Goal: Information Seeking & Learning: Check status

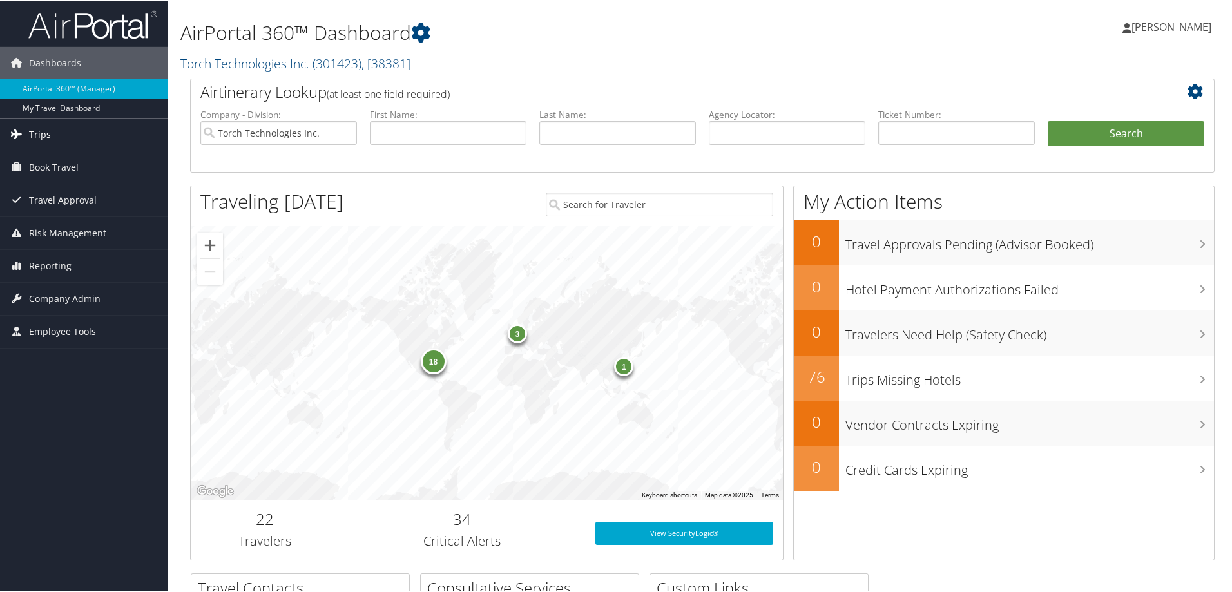
click at [34, 134] on span "Trips" at bounding box center [40, 133] width 22 height 32
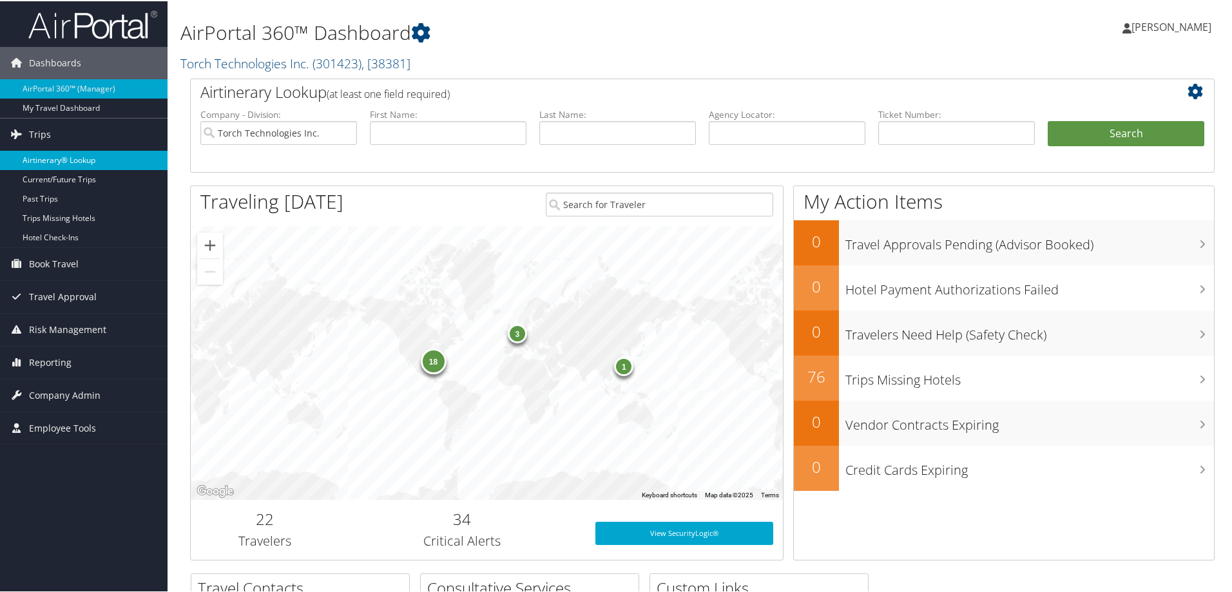
click at [52, 158] on link "Airtinerary® Lookup" at bounding box center [84, 159] width 168 height 19
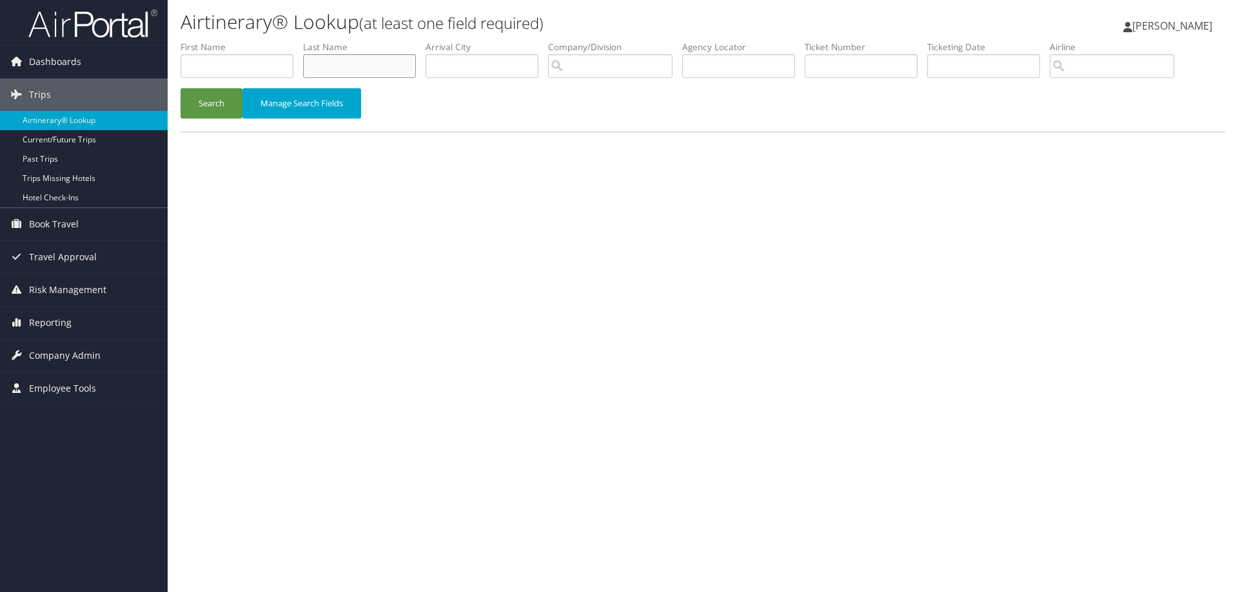
click at [321, 68] on input "text" at bounding box center [359, 66] width 113 height 24
type input "Preston"
click at [579, 73] on input "search" at bounding box center [610, 66] width 124 height 24
click at [588, 97] on div "Account" at bounding box center [647, 103] width 182 height 13
type input "Torch Technologies Inc."
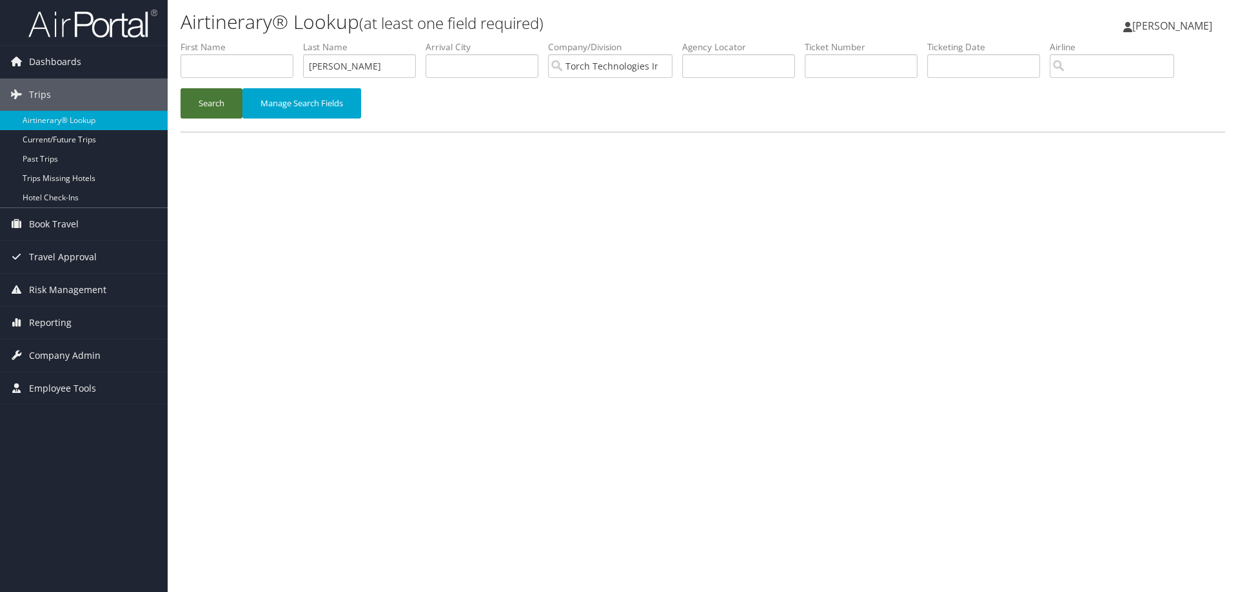
click at [209, 99] on button "Search" at bounding box center [211, 103] width 62 height 30
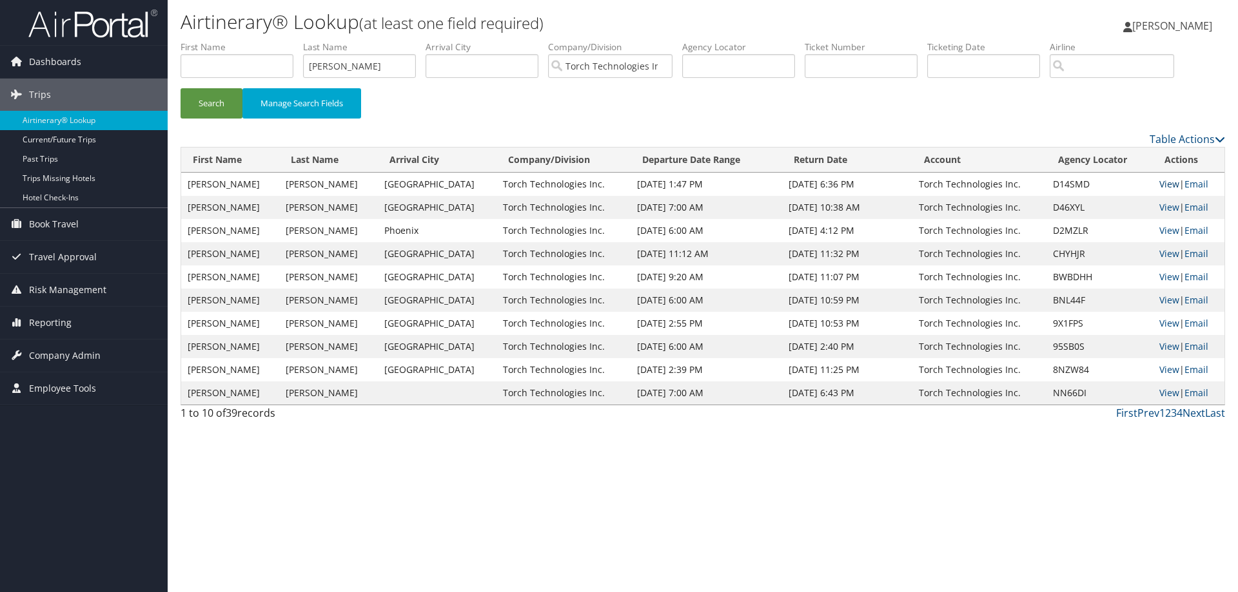
click at [1162, 185] on link "View" at bounding box center [1169, 184] width 20 height 12
click at [1163, 208] on link "View" at bounding box center [1169, 207] width 20 height 12
click at [1159, 233] on link "View" at bounding box center [1169, 230] width 20 height 12
drag, startPoint x: 369, startPoint y: 68, endPoint x: 280, endPoint y: 72, distance: 88.4
click at [280, 41] on ul "First Name Last Name Preston Departure City Arrival City Company/Division Torch…" at bounding box center [702, 41] width 1044 height 0
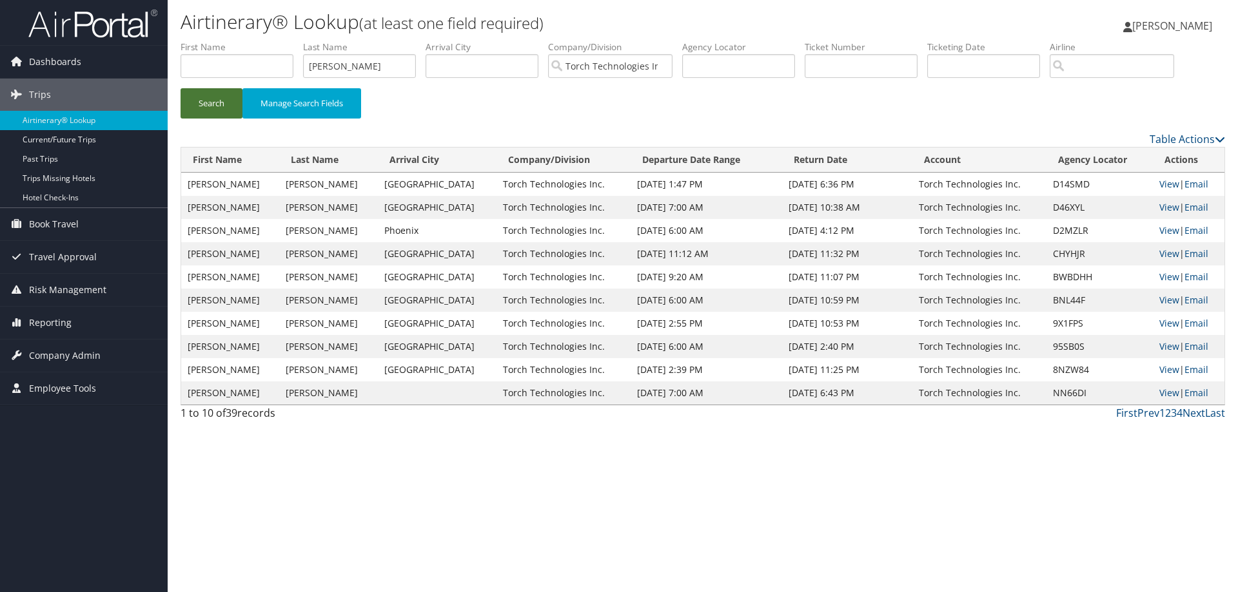
click at [219, 107] on button "Search" at bounding box center [211, 103] width 62 height 30
click at [1167, 184] on link "View" at bounding box center [1169, 184] width 20 height 12
drag, startPoint x: 380, startPoint y: 68, endPoint x: 287, endPoint y: 77, distance: 92.6
click at [287, 41] on ul "First Name Last Name Prather Departure City Arrival City Company/Division Torch…" at bounding box center [702, 41] width 1044 height 0
click at [215, 105] on button "Search" at bounding box center [211, 103] width 62 height 30
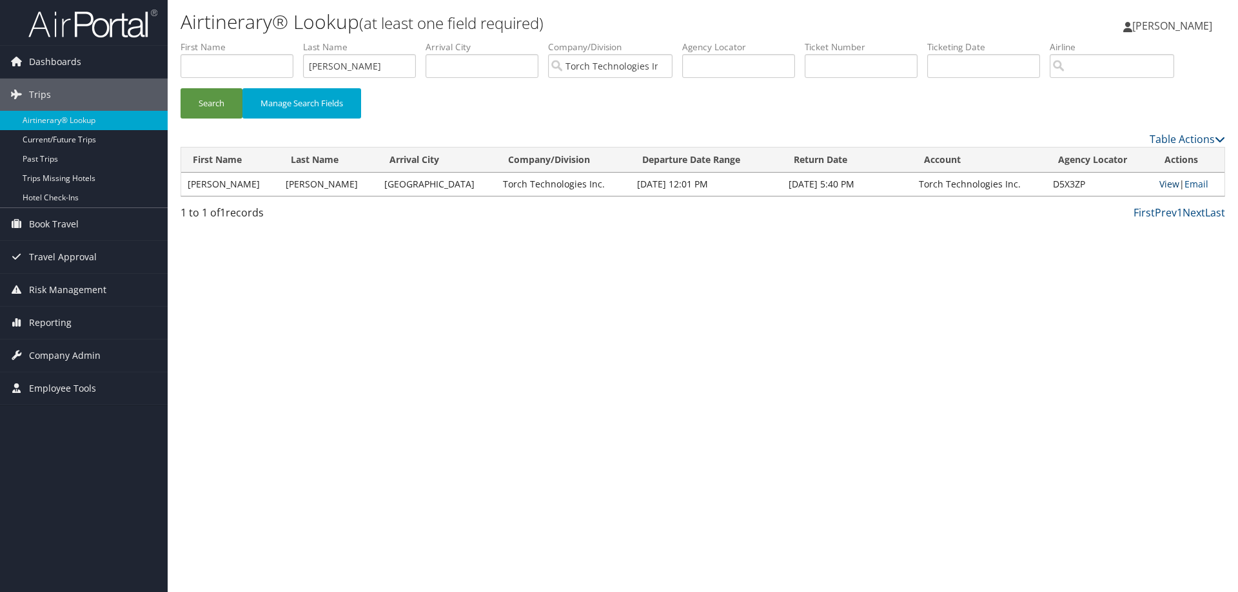
click at [1163, 185] on link "View" at bounding box center [1169, 184] width 20 height 12
drag, startPoint x: 378, startPoint y: 66, endPoint x: 283, endPoint y: 66, distance: 95.4
click at [283, 41] on ul "First Name Last Name Plenge Departure City Arrival City Company/Division Torch …" at bounding box center [702, 41] width 1044 height 0
click at [221, 104] on button "Search" at bounding box center [211, 103] width 62 height 30
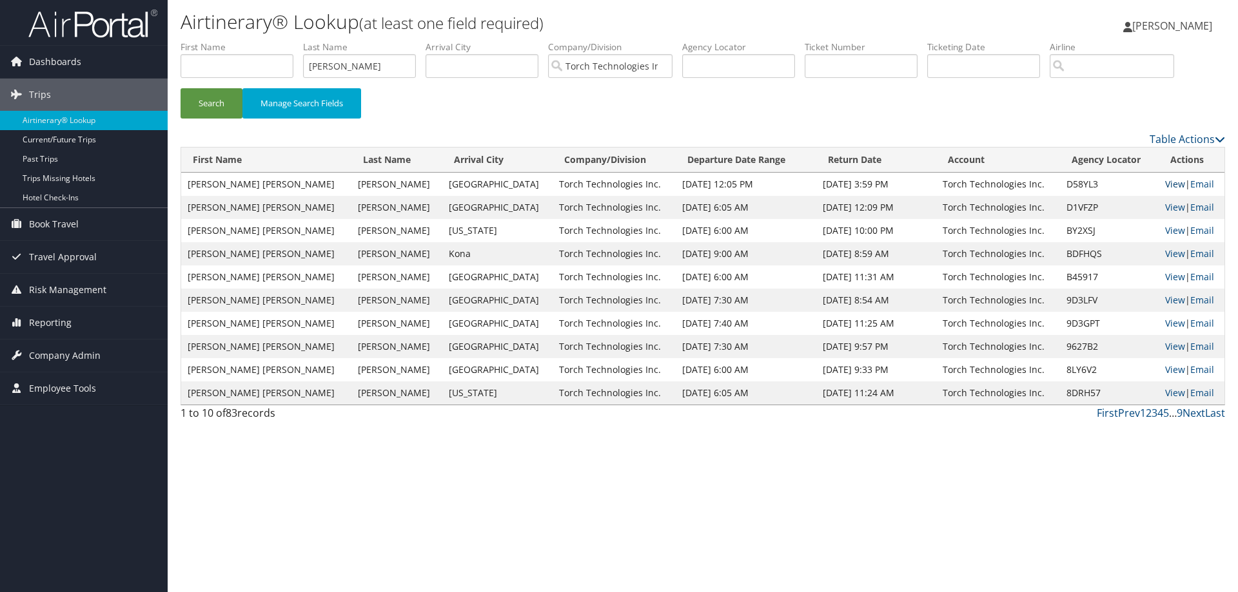
click at [1165, 183] on link "View" at bounding box center [1175, 184] width 20 height 12
click at [1165, 206] on link "View" at bounding box center [1175, 207] width 20 height 12
drag, startPoint x: 370, startPoint y: 68, endPoint x: 283, endPoint y: 73, distance: 87.2
click at [285, 41] on ul "First Name Last Name Perez Departure City Arrival City Company/Division Torch T…" at bounding box center [702, 41] width 1044 height 0
click at [217, 103] on button "Search" at bounding box center [211, 103] width 62 height 30
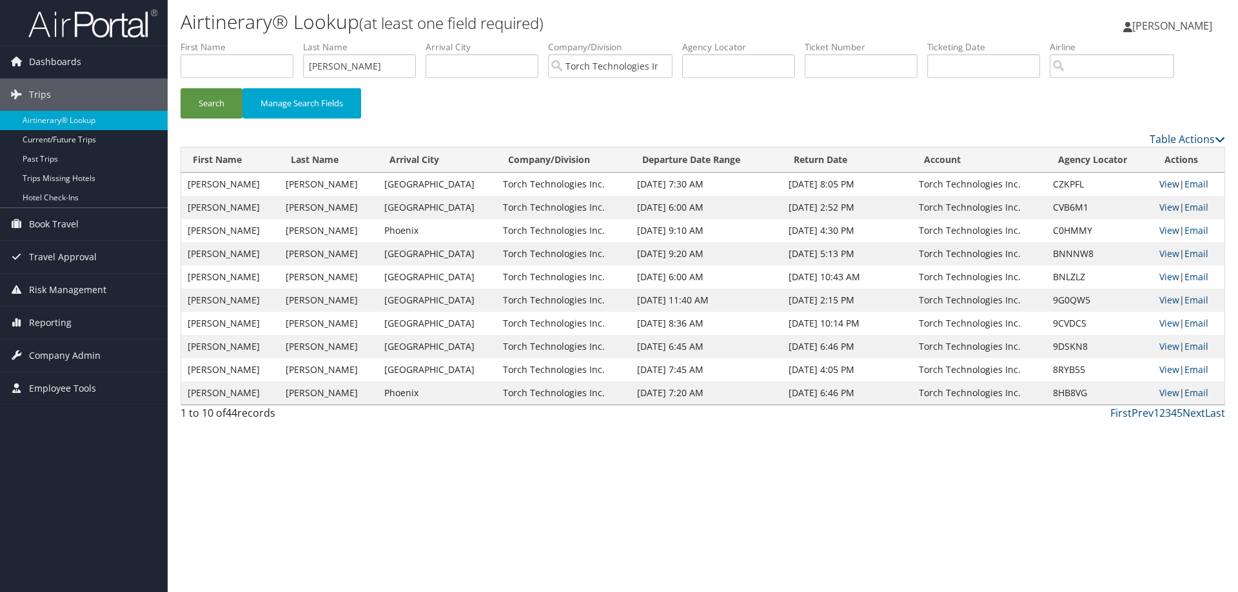
click at [1159, 182] on link "View" at bounding box center [1169, 184] width 20 height 12
drag, startPoint x: 361, startPoint y: 63, endPoint x: 286, endPoint y: 81, distance: 77.5
click at [286, 41] on ul "First Name Last Name Parker Departure City Arrival City Company/Division Torch …" at bounding box center [702, 41] width 1044 height 0
click at [224, 106] on button "Search" at bounding box center [211, 103] width 62 height 30
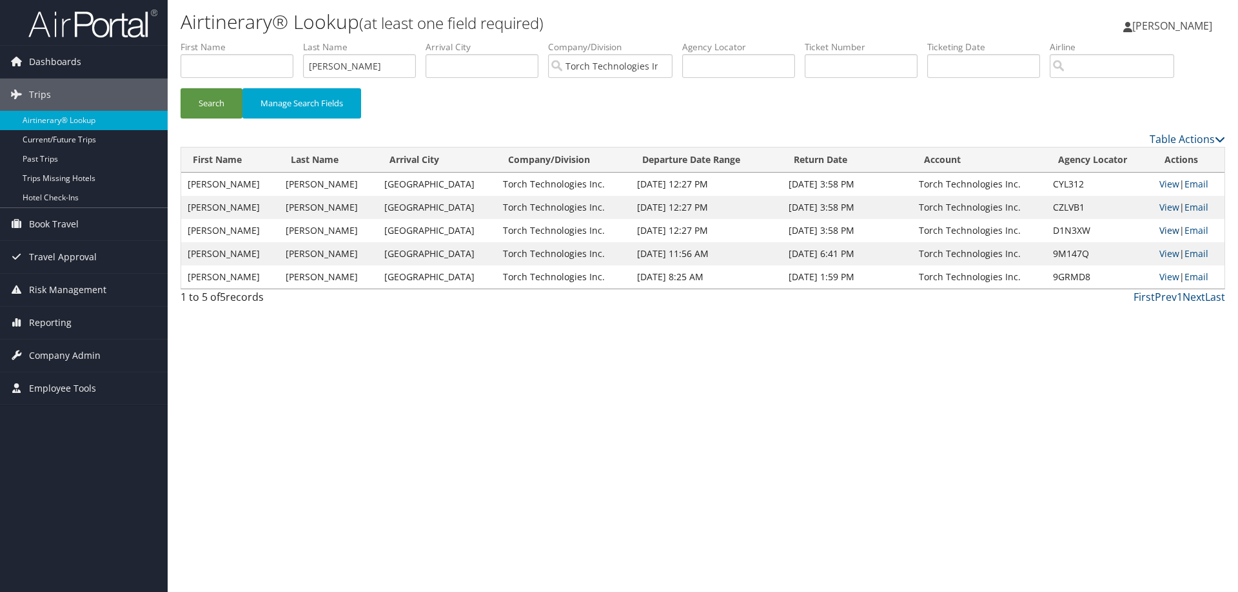
click at [1161, 229] on link "View" at bounding box center [1169, 230] width 20 height 12
click at [1167, 204] on link "View" at bounding box center [1169, 207] width 20 height 12
click at [1162, 182] on link "View" at bounding box center [1169, 184] width 20 height 12
click at [1159, 231] on link "View" at bounding box center [1169, 230] width 20 height 12
drag, startPoint x: 363, startPoint y: 68, endPoint x: 266, endPoint y: 82, distance: 98.3
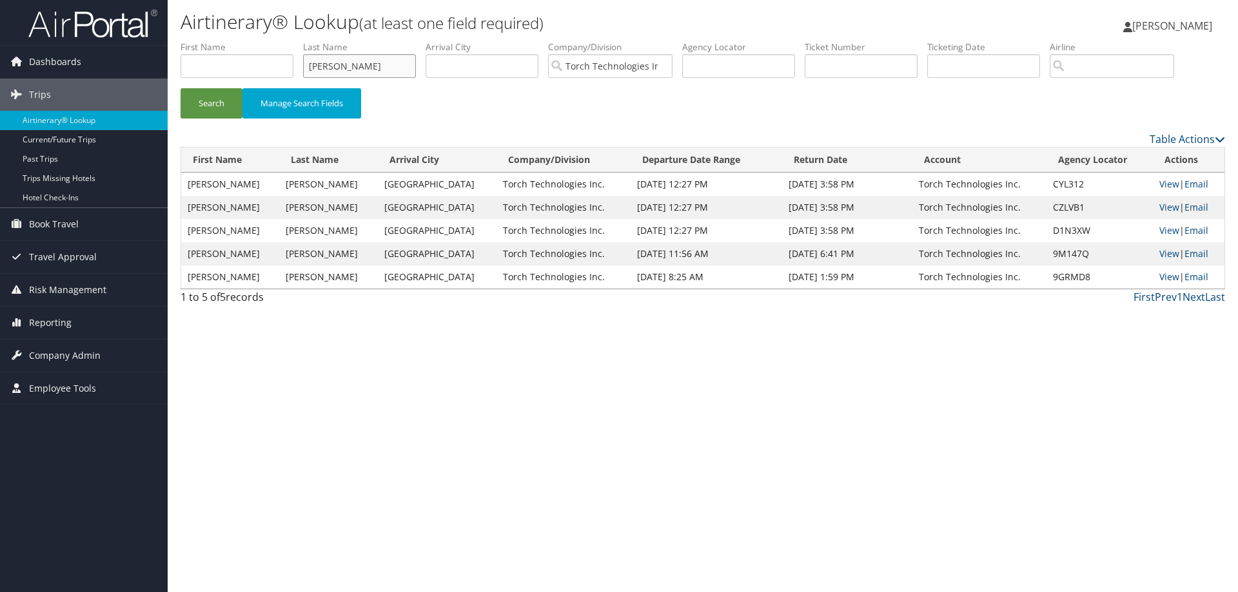
click at [266, 41] on ul "First Name Last Name Panella Departure City Arrival City Company/Division Torch…" at bounding box center [702, 41] width 1044 height 0
click at [207, 102] on button "Search" at bounding box center [211, 103] width 62 height 30
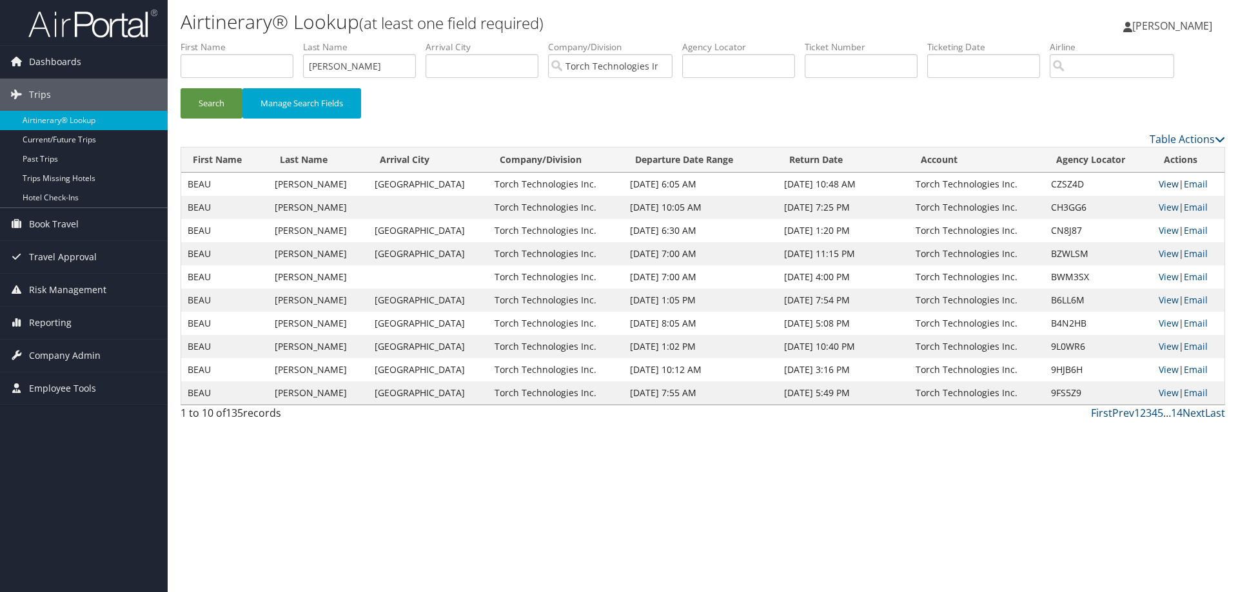
click at [1158, 186] on link "View" at bounding box center [1168, 184] width 20 height 12
drag, startPoint x: 381, startPoint y: 66, endPoint x: 282, endPoint y: 62, distance: 99.4
click at [282, 41] on ul "First Name Last Name Rodgerson Departure City Arrival City Company/Division Tor…" at bounding box center [702, 41] width 1044 height 0
click at [211, 107] on button "Search" at bounding box center [211, 103] width 62 height 30
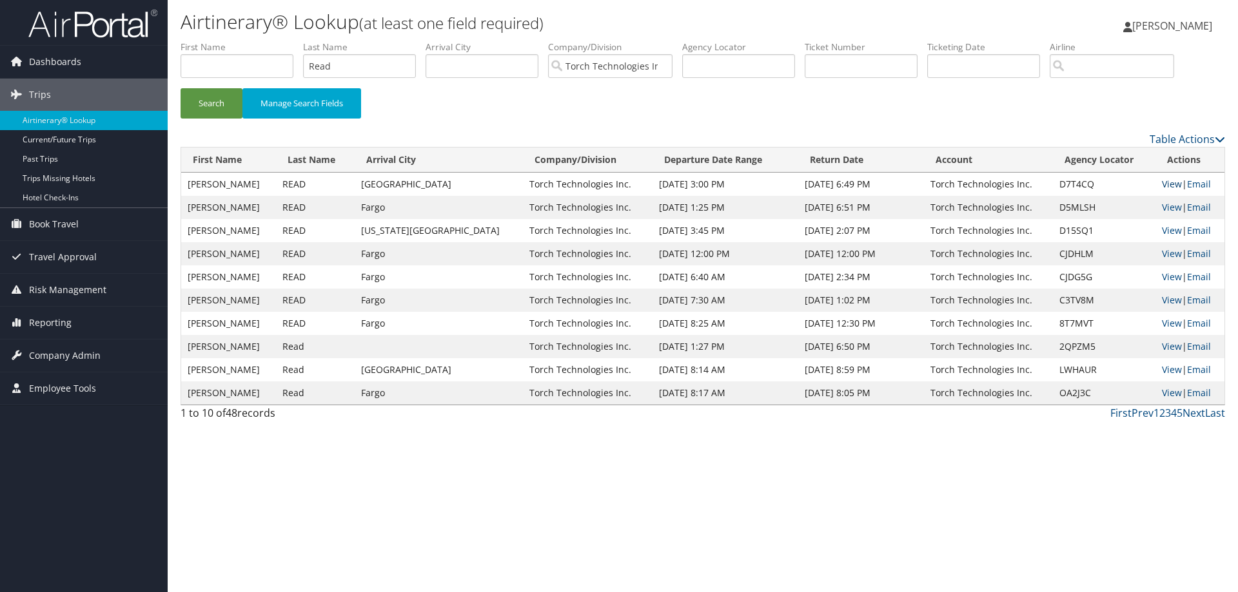
click at [1165, 186] on link "View" at bounding box center [1172, 184] width 20 height 12
click at [1162, 209] on link "View" at bounding box center [1172, 207] width 20 height 12
drag, startPoint x: 349, startPoint y: 67, endPoint x: 307, endPoint y: 70, distance: 42.7
click at [307, 70] on input "Read" at bounding box center [359, 66] width 113 height 24
click at [204, 103] on button "Search" at bounding box center [211, 103] width 62 height 30
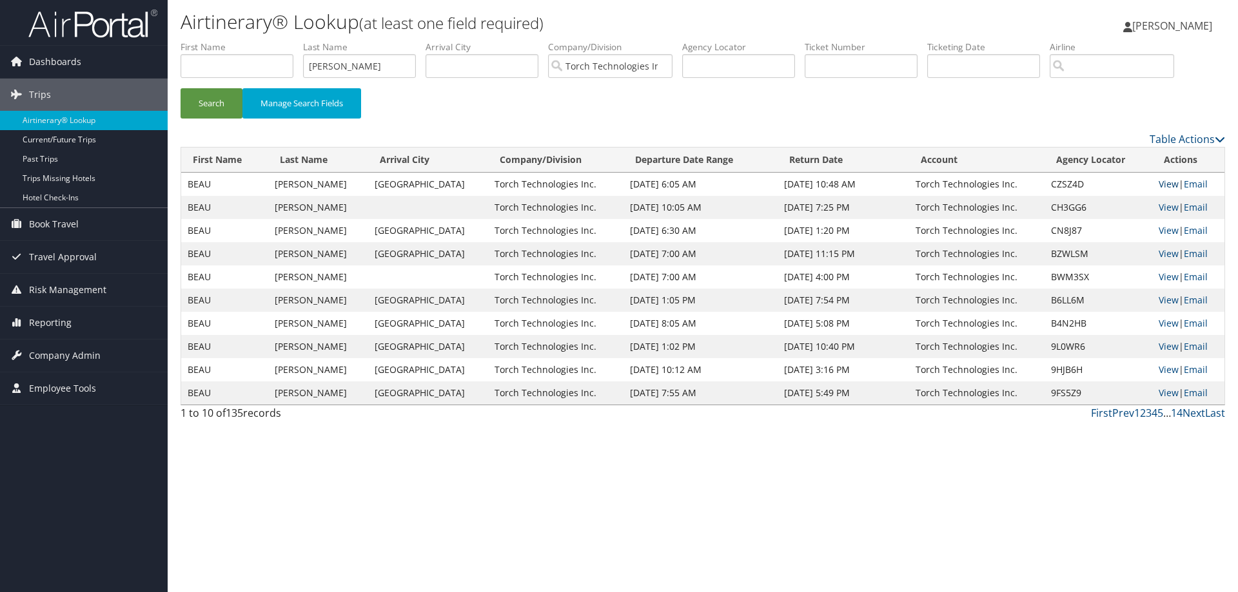
click at [1160, 185] on link "View" at bounding box center [1168, 184] width 20 height 12
drag, startPoint x: 372, startPoint y: 69, endPoint x: 242, endPoint y: 71, distance: 130.2
click at [244, 41] on ul "First Name Last Name Rodgerson Departure City Arrival City Company/Division Tor…" at bounding box center [702, 41] width 1044 height 0
click at [212, 99] on button "Search" at bounding box center [211, 103] width 62 height 30
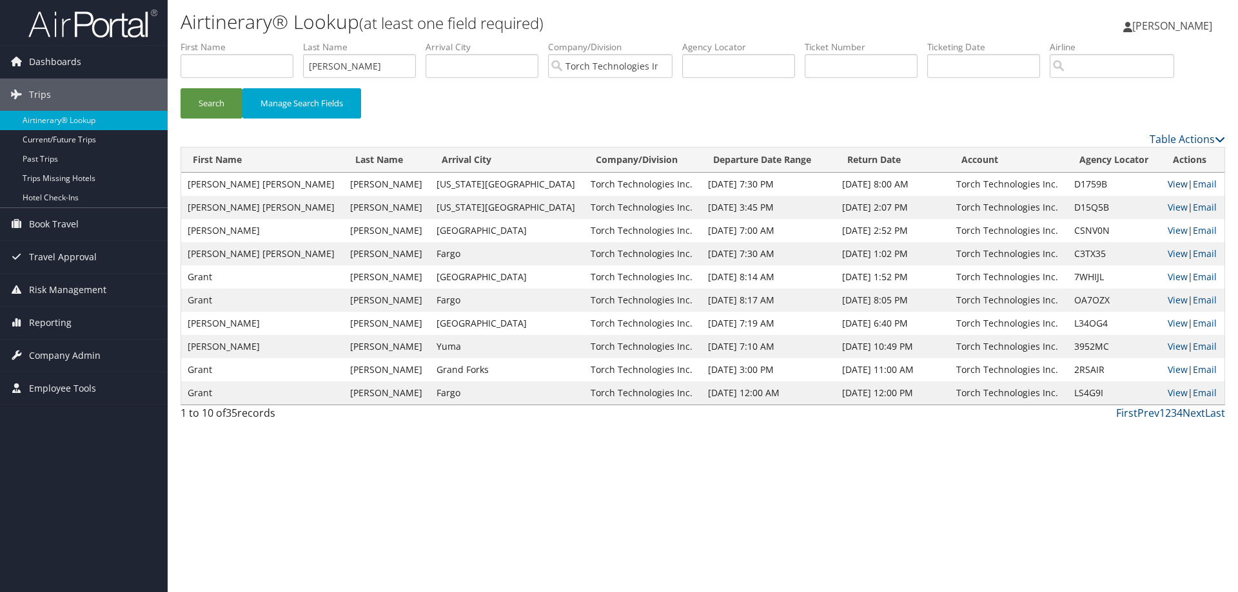
click at [1167, 186] on link "View" at bounding box center [1177, 184] width 20 height 12
click at [1167, 206] on link "View" at bounding box center [1177, 207] width 20 height 12
click at [1167, 229] on link "View" at bounding box center [1177, 230] width 20 height 12
drag, startPoint x: 349, startPoint y: 63, endPoint x: 296, endPoint y: 75, distance: 54.9
click at [296, 41] on ul "First Name Last Name Rivera Departure City Arrival City Company/Division Torch …" at bounding box center [702, 41] width 1044 height 0
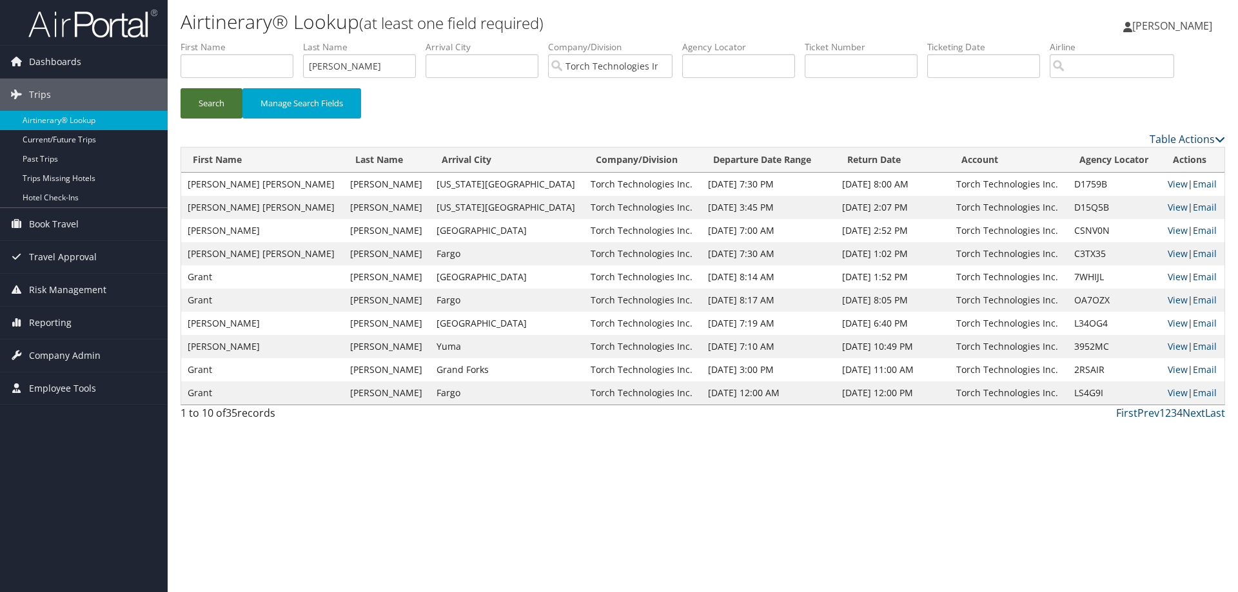
click at [225, 100] on button "Search" at bounding box center [211, 103] width 62 height 30
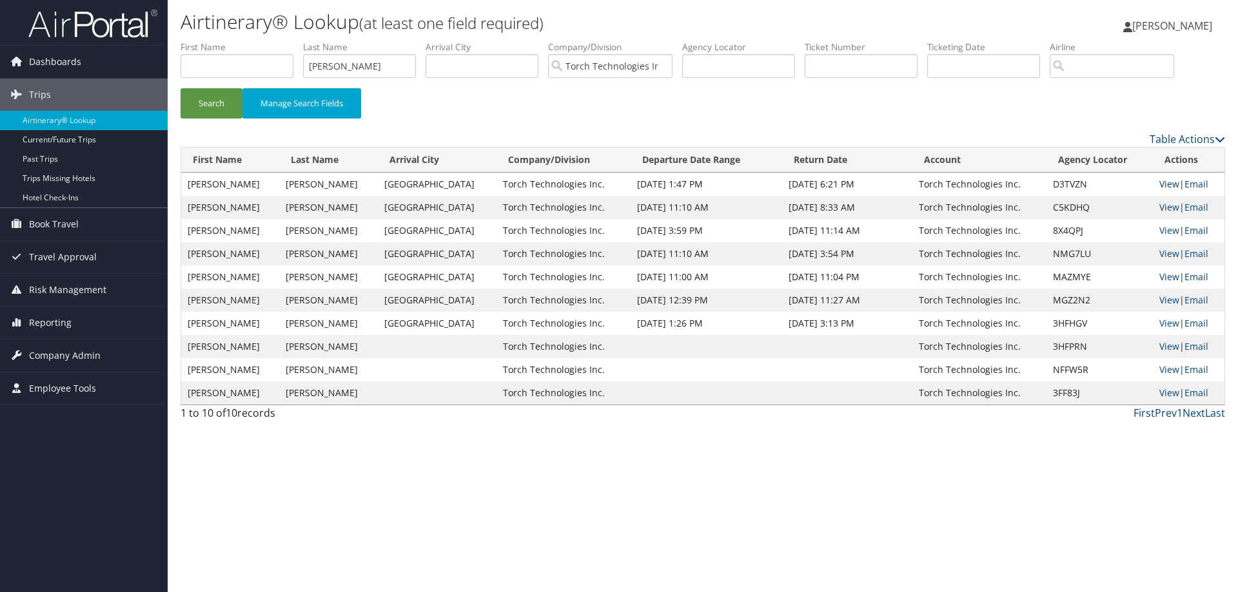
click at [1163, 183] on link "View" at bounding box center [1169, 184] width 20 height 12
drag, startPoint x: 363, startPoint y: 65, endPoint x: 297, endPoint y: 68, distance: 66.4
click at [297, 41] on ul "First Name Last Name Riemer Departure City Arrival City Company/Division Torch …" at bounding box center [702, 41] width 1044 height 0
click at [214, 105] on button "Search" at bounding box center [211, 103] width 62 height 30
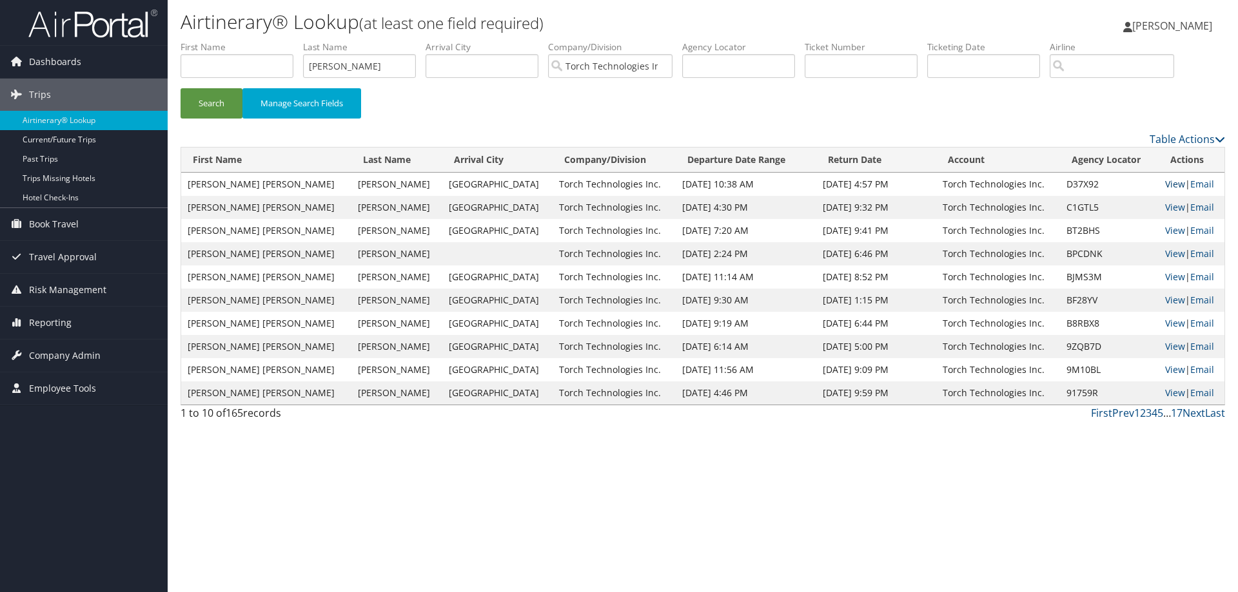
click at [1165, 182] on link "View" at bounding box center [1175, 184] width 20 height 12
drag, startPoint x: 369, startPoint y: 68, endPoint x: 244, endPoint y: 81, distance: 126.4
click at [246, 41] on ul "First Name Last Name Robertson Departure City Arrival City Company/Division Tor…" at bounding box center [702, 41] width 1044 height 0
click at [218, 102] on button "Search" at bounding box center [211, 103] width 62 height 30
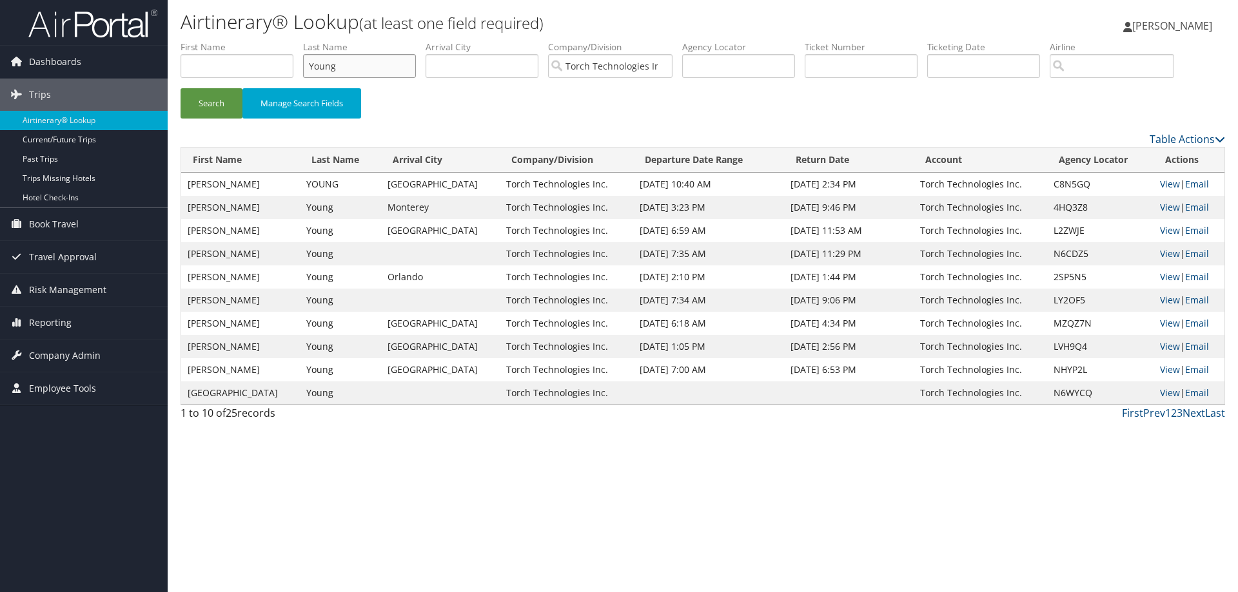
drag, startPoint x: 351, startPoint y: 64, endPoint x: 306, endPoint y: 63, distance: 45.8
click at [306, 63] on input "Young" at bounding box center [359, 66] width 113 height 24
type input "yen"
click at [214, 99] on button "Search" at bounding box center [211, 103] width 62 height 30
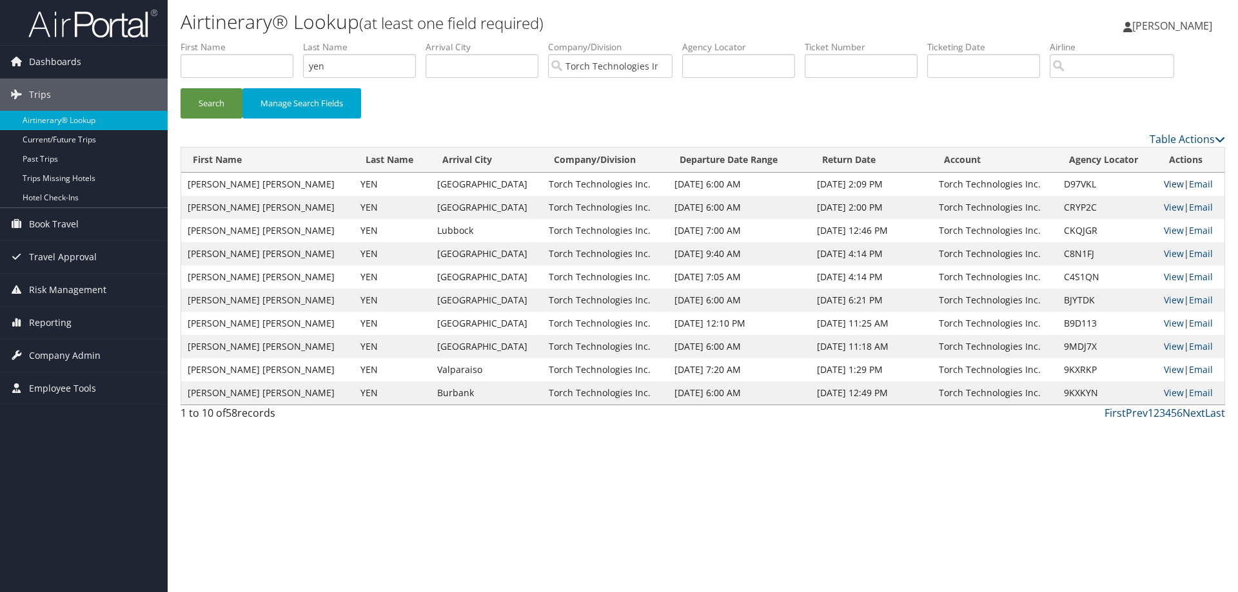
click at [1163, 182] on link "View" at bounding box center [1173, 184] width 20 height 12
click at [1163, 204] on link "View" at bounding box center [1173, 207] width 20 height 12
click at [1179, 27] on span "[PERSON_NAME]" at bounding box center [1172, 26] width 80 height 14
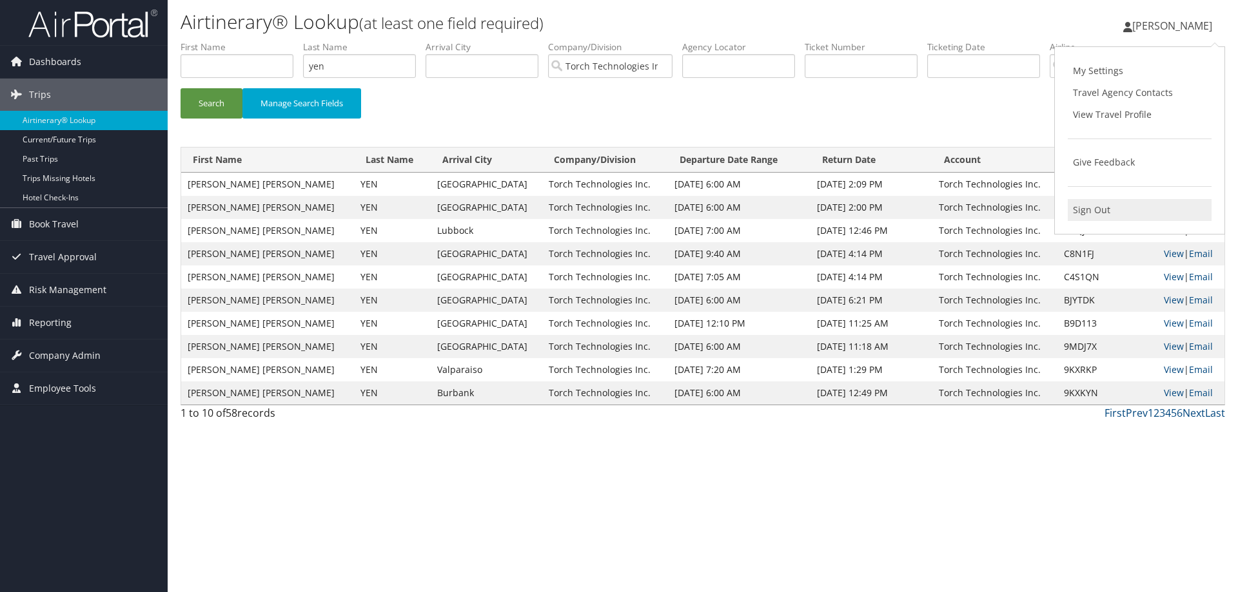
click at [1095, 213] on link "Sign Out" at bounding box center [1139, 210] width 144 height 22
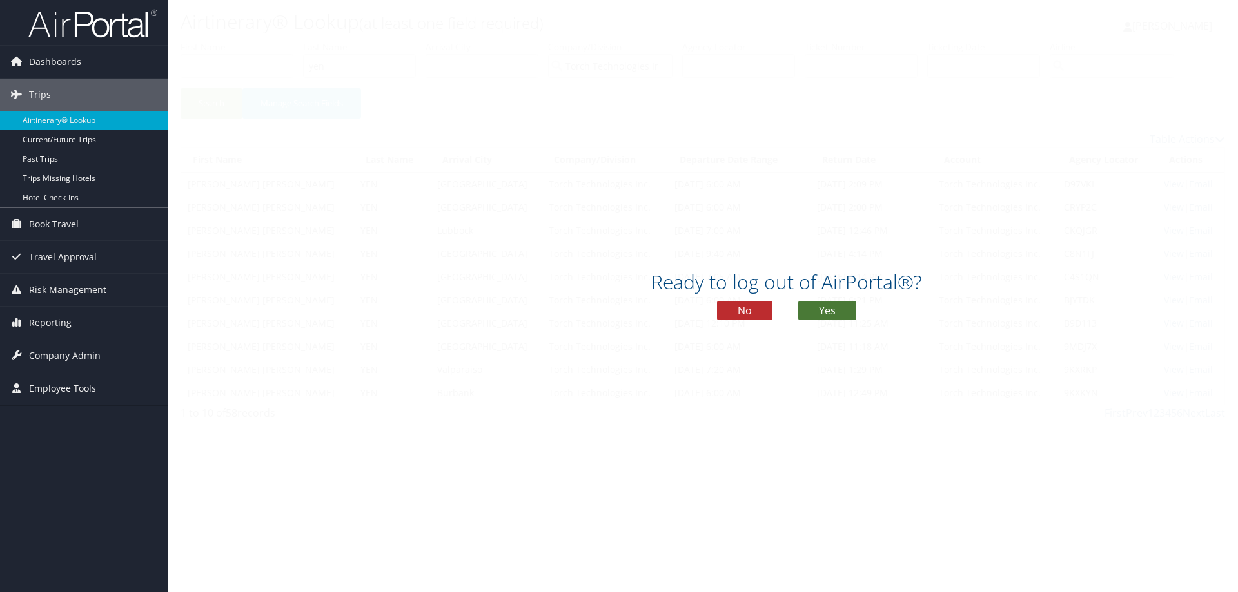
click at [833, 305] on button "Yes" at bounding box center [827, 310] width 58 height 19
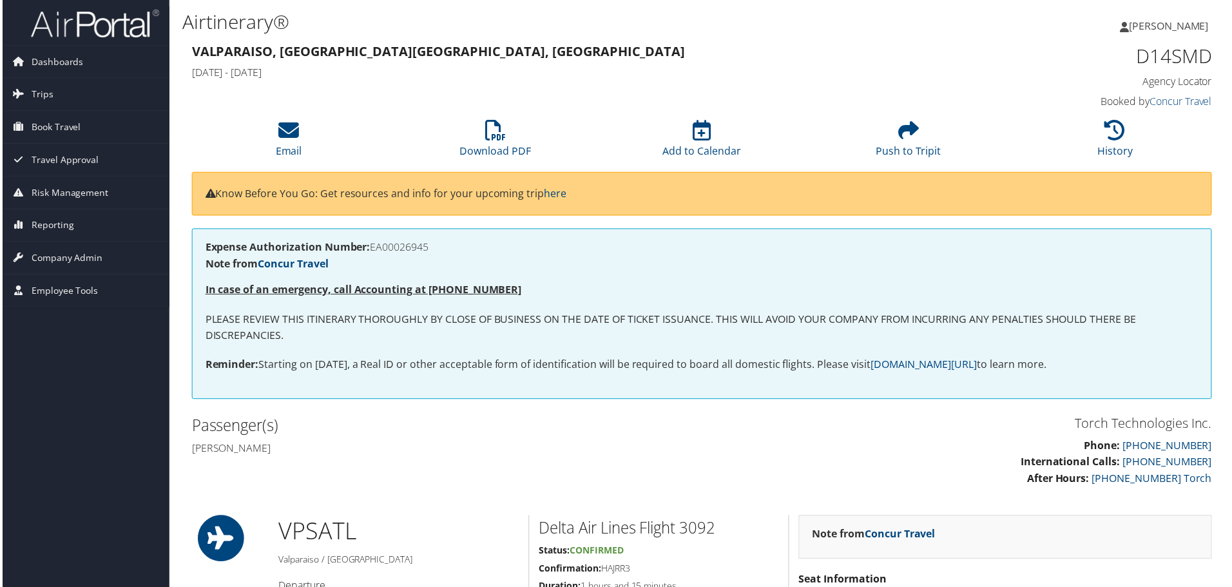
click at [434, 478] on div "Torch Technologies Inc. Phone: 800-251-9691 International Calls: 801-997-8688 A…" at bounding box center [702, 458] width 1044 height 88
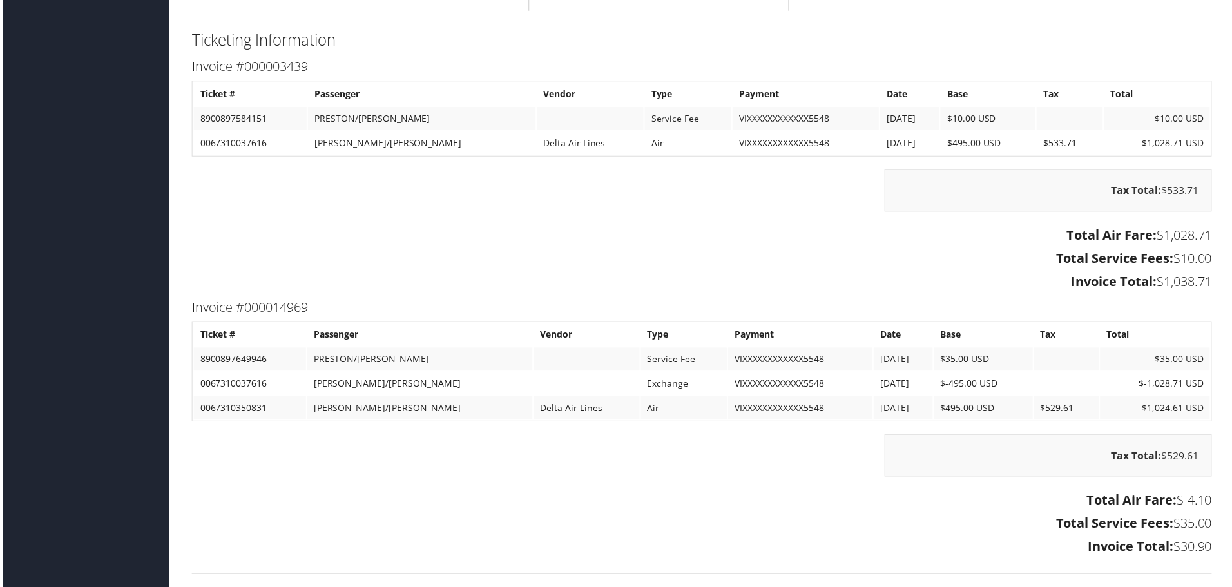
scroll to position [2320, 0]
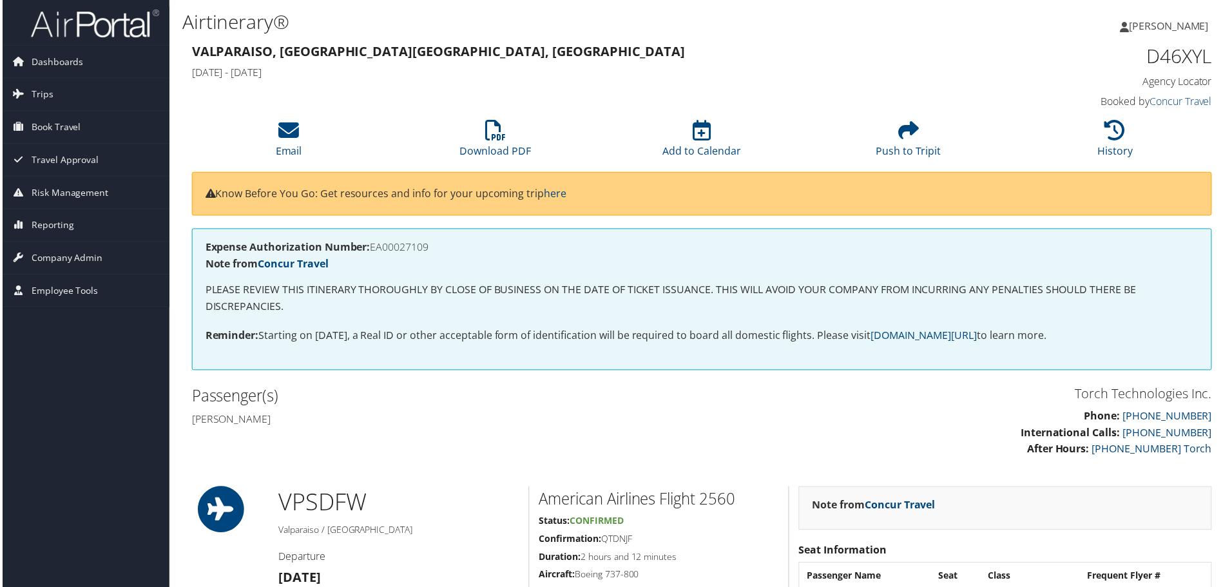
click at [737, 418] on p "Phone: 800-251-9691 International Calls: 801-997-8688 After Hours: 256- 932-360…" at bounding box center [963, 435] width 503 height 50
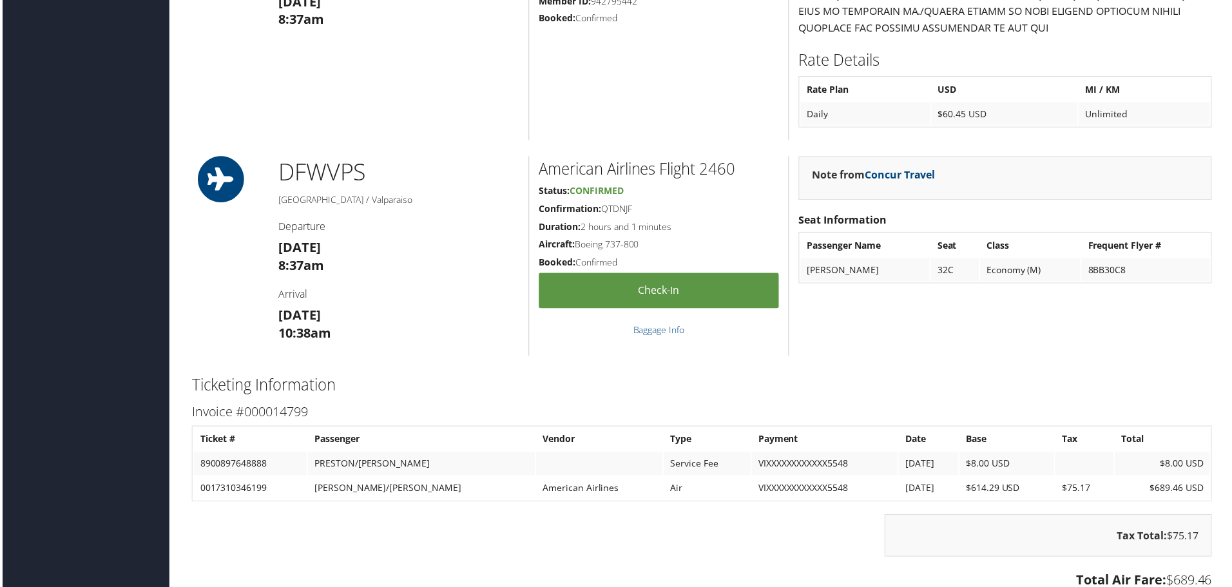
scroll to position [1354, 0]
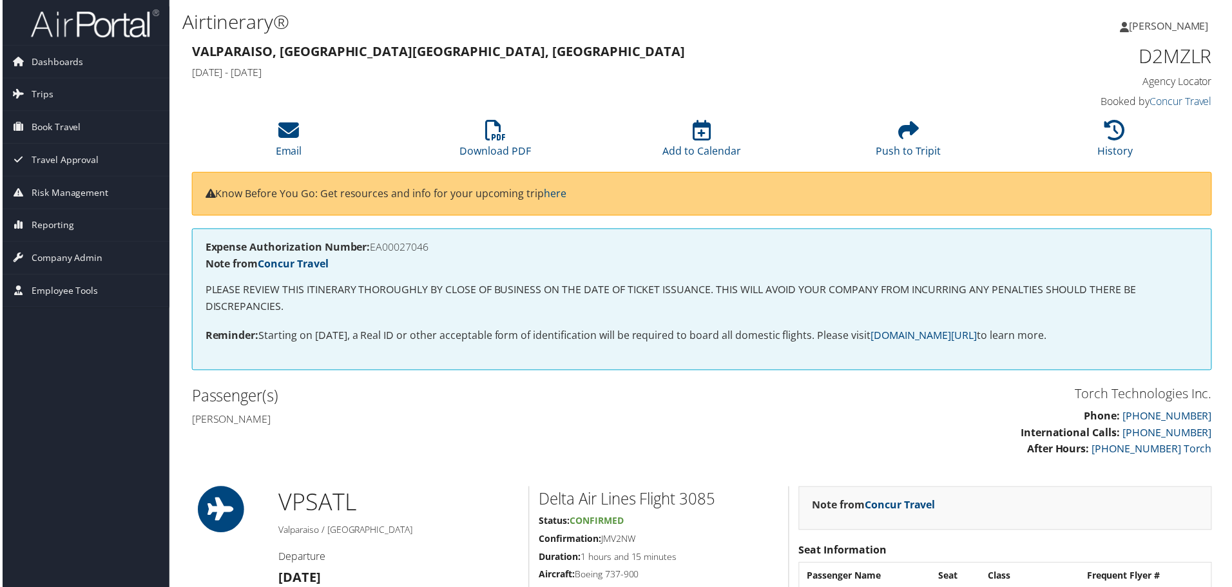
click at [506, 398] on h2 "Passenger(s)" at bounding box center [441, 398] width 503 height 22
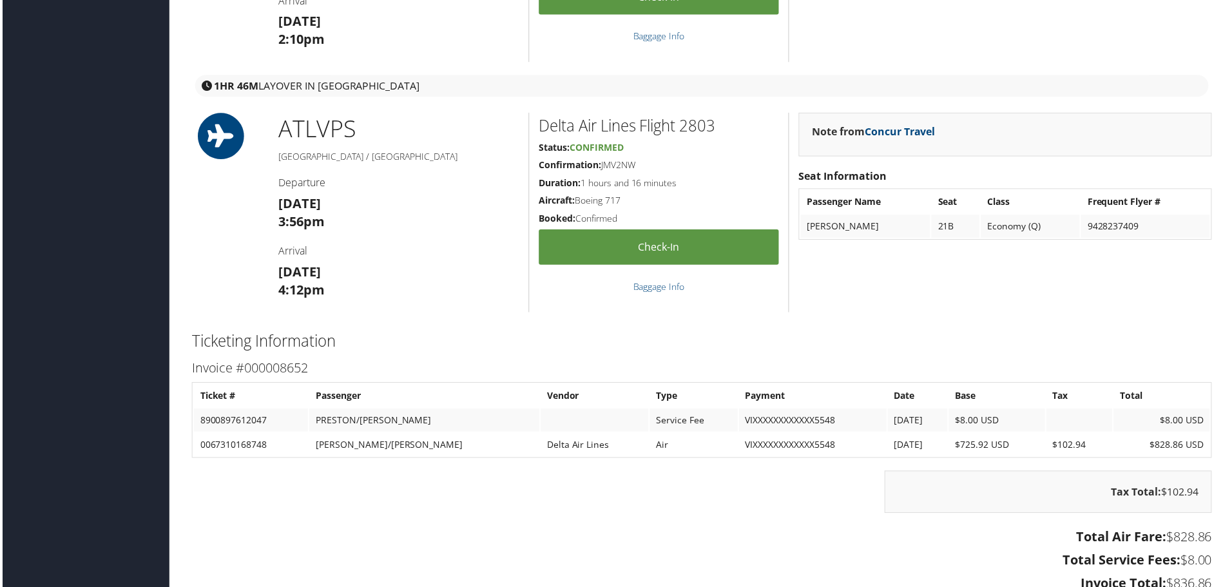
scroll to position [1611, 0]
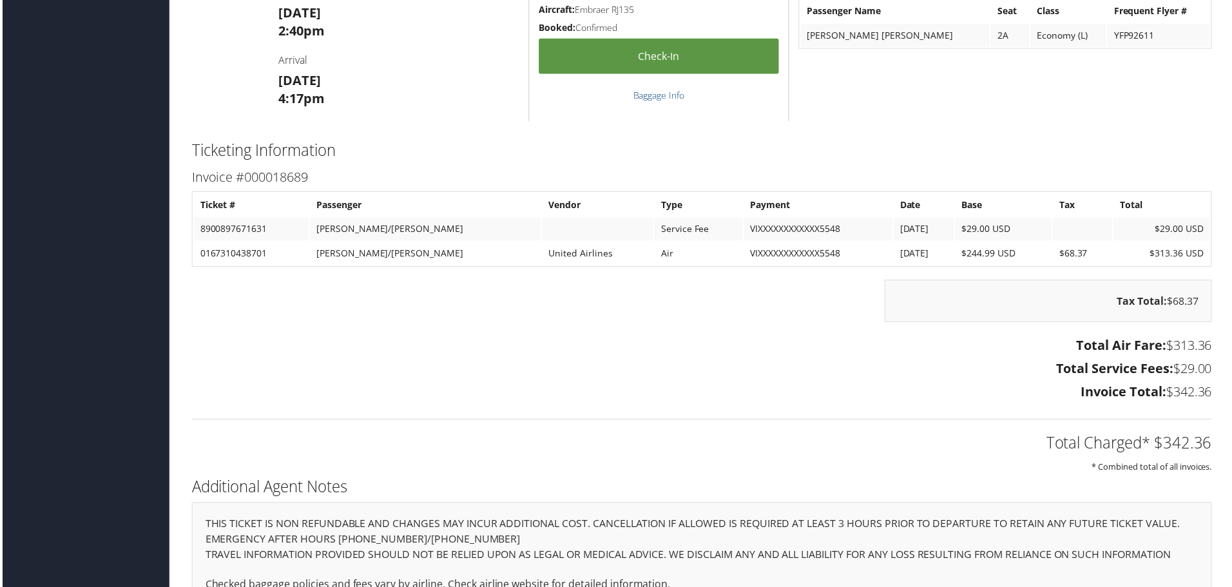
scroll to position [1869, 0]
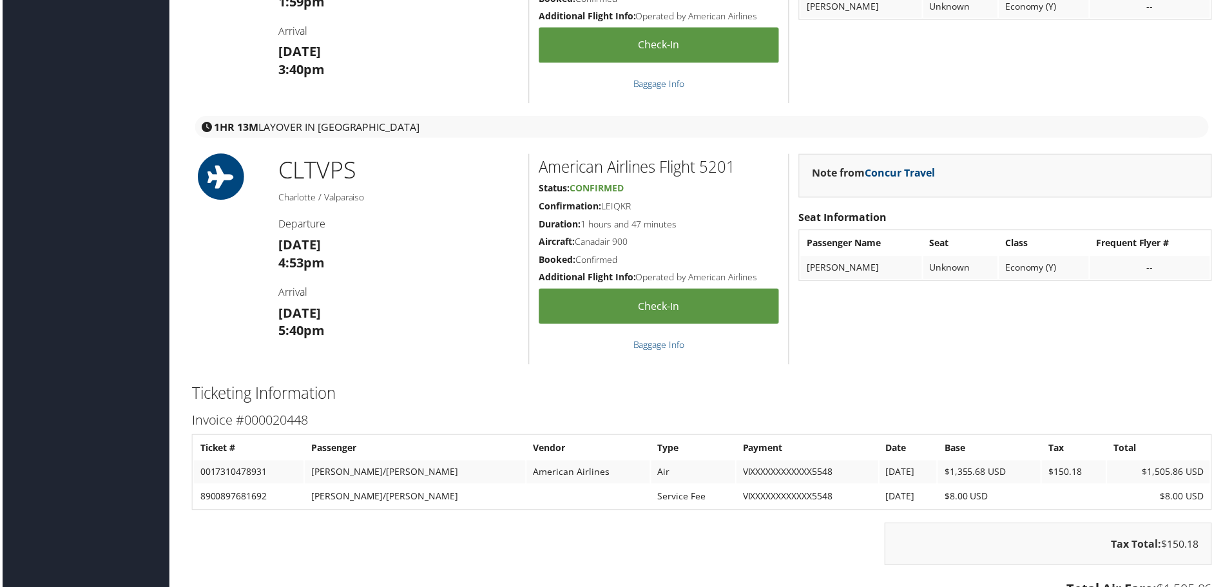
scroll to position [1611, 0]
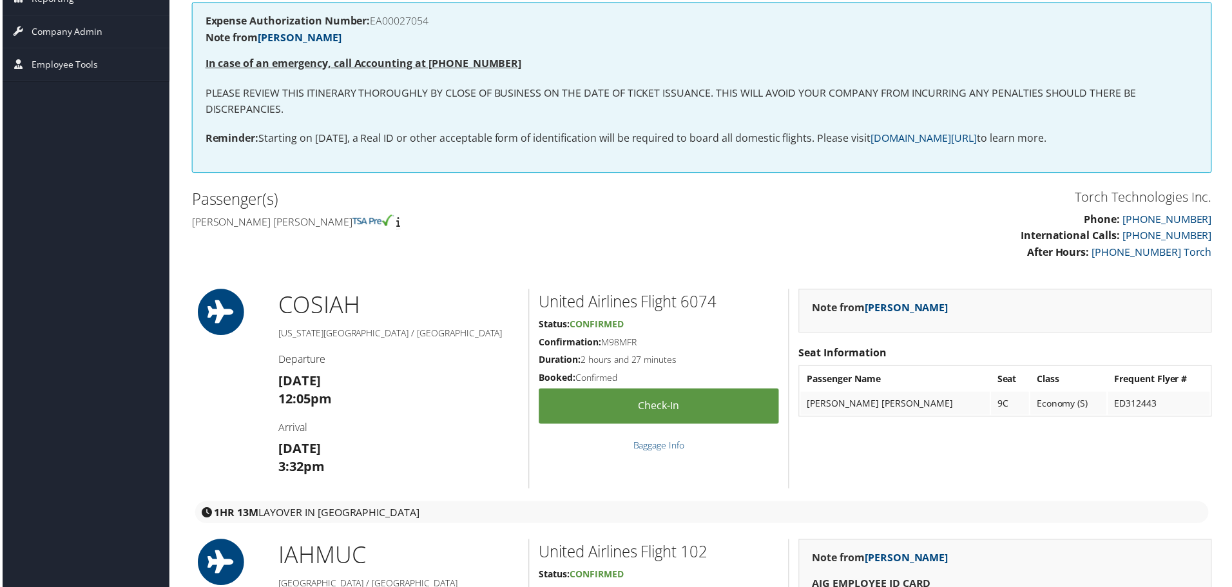
scroll to position [191, 0]
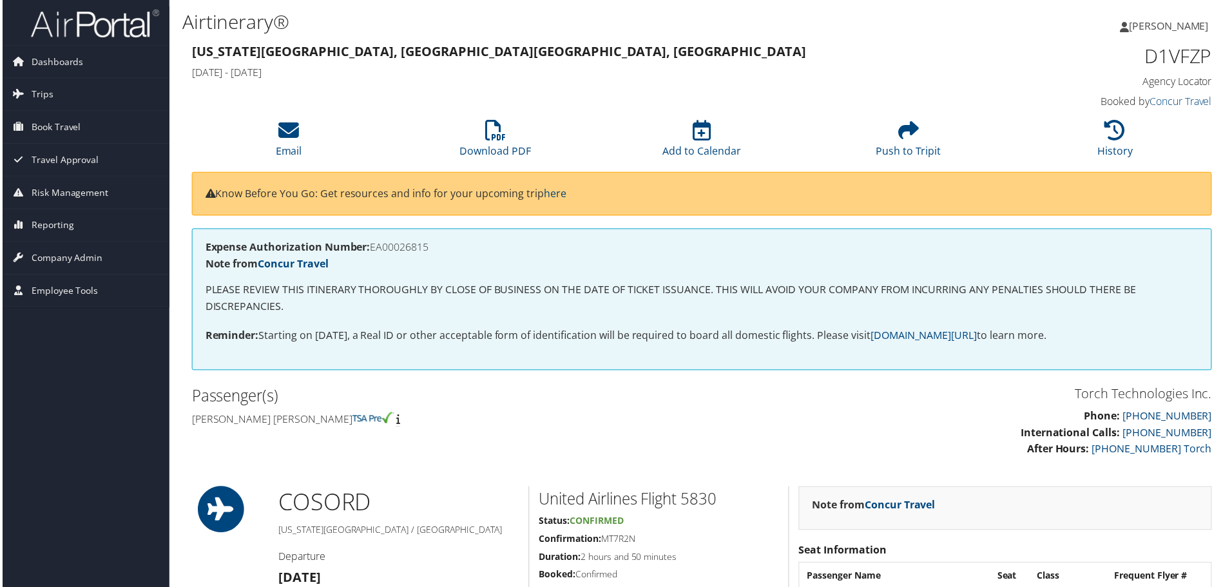
click at [697, 422] on div "Passenger(s) Steve eric Perez" at bounding box center [441, 409] width 522 height 48
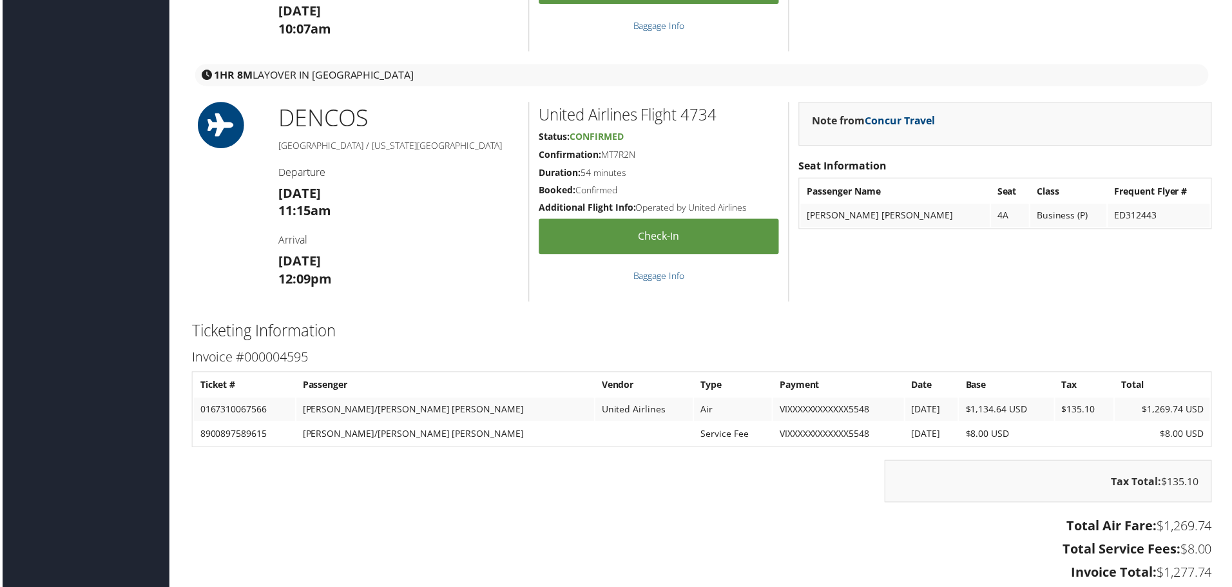
scroll to position [1547, 0]
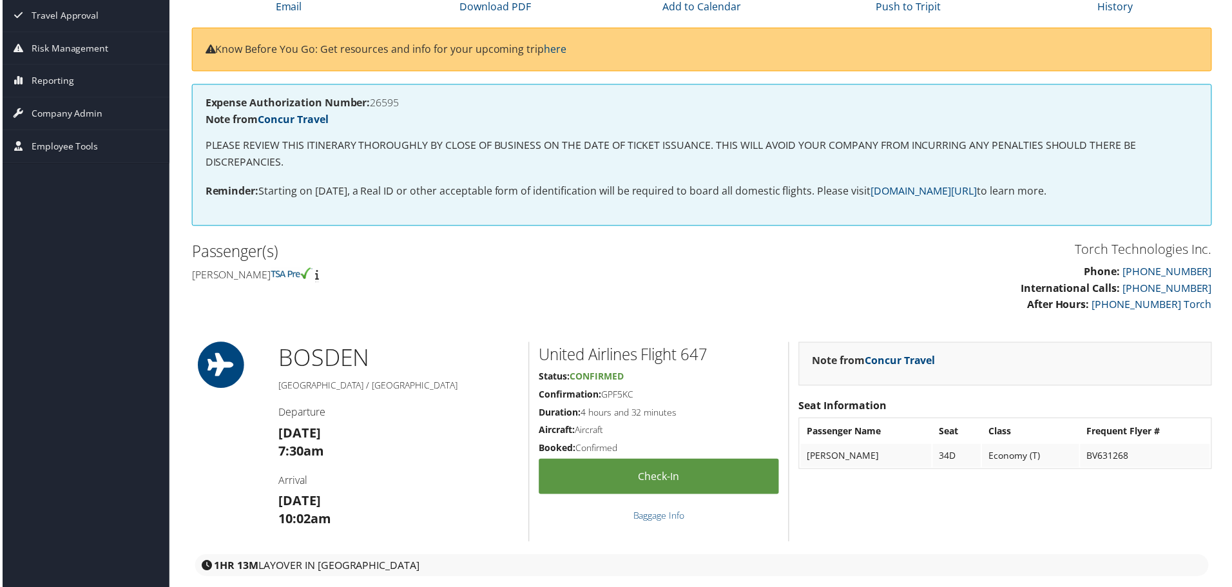
scroll to position [129, 0]
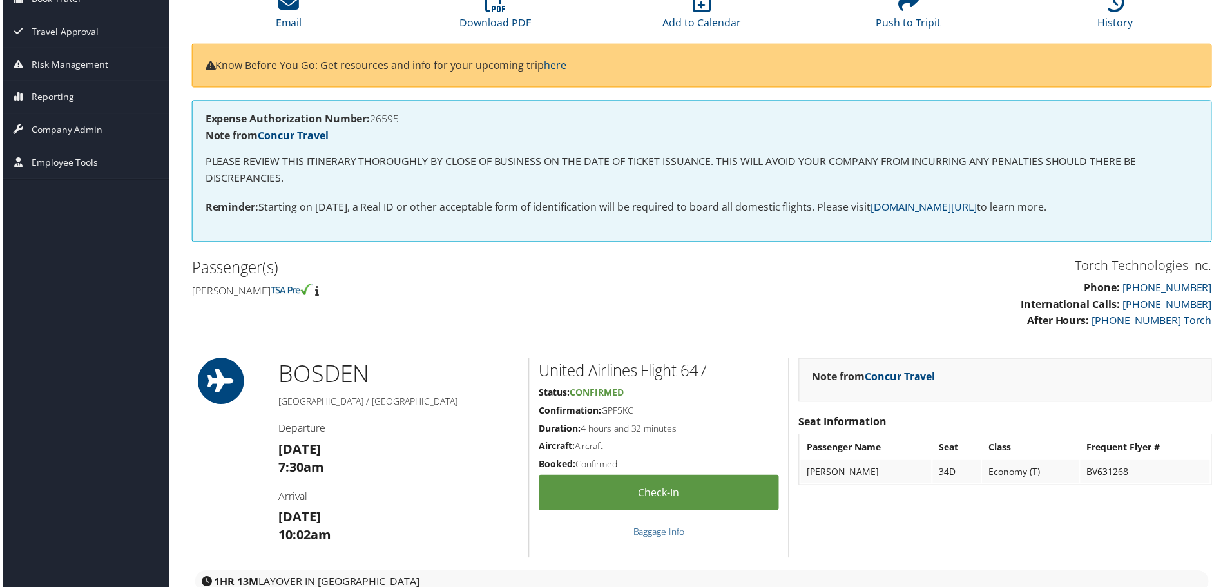
click at [722, 293] on p "Phone: [PHONE_NUMBER] International Calls: [PHONE_NUMBER] After Hours: [PHONE_N…" at bounding box center [963, 306] width 503 height 50
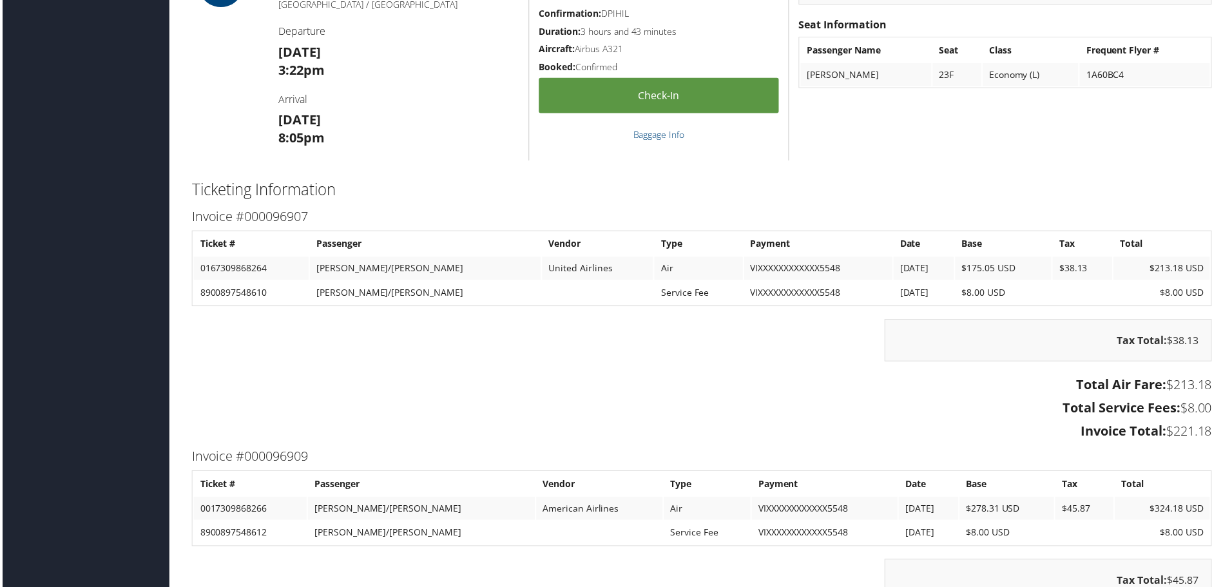
scroll to position [1805, 0]
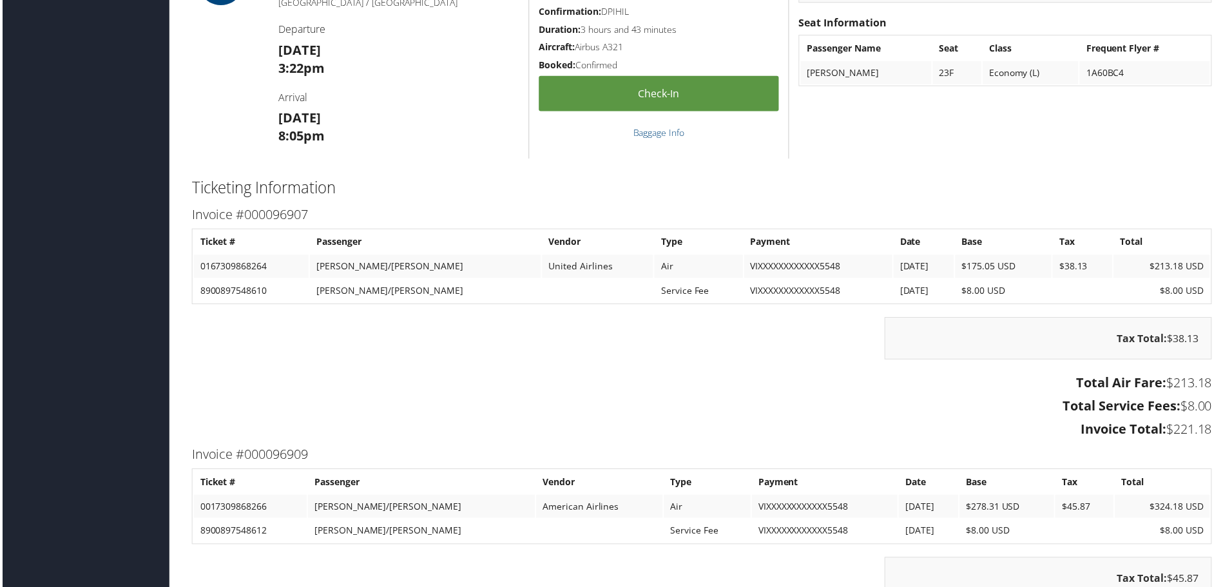
click at [498, 363] on div "Tax Total: $38.13" at bounding box center [702, 345] width 1044 height 55
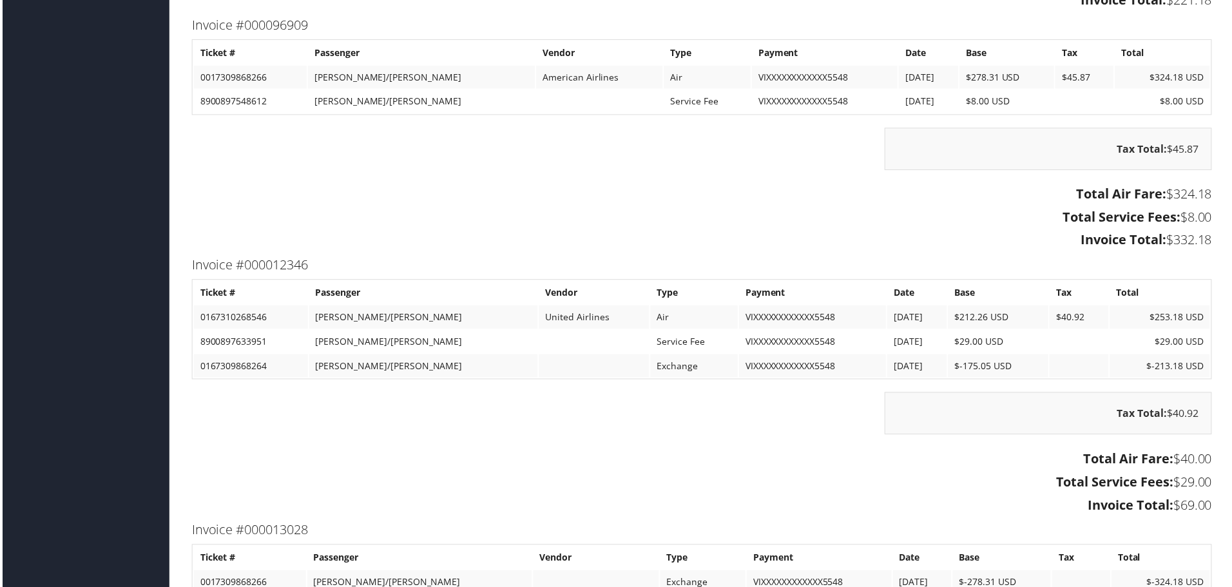
scroll to position [2256, 0]
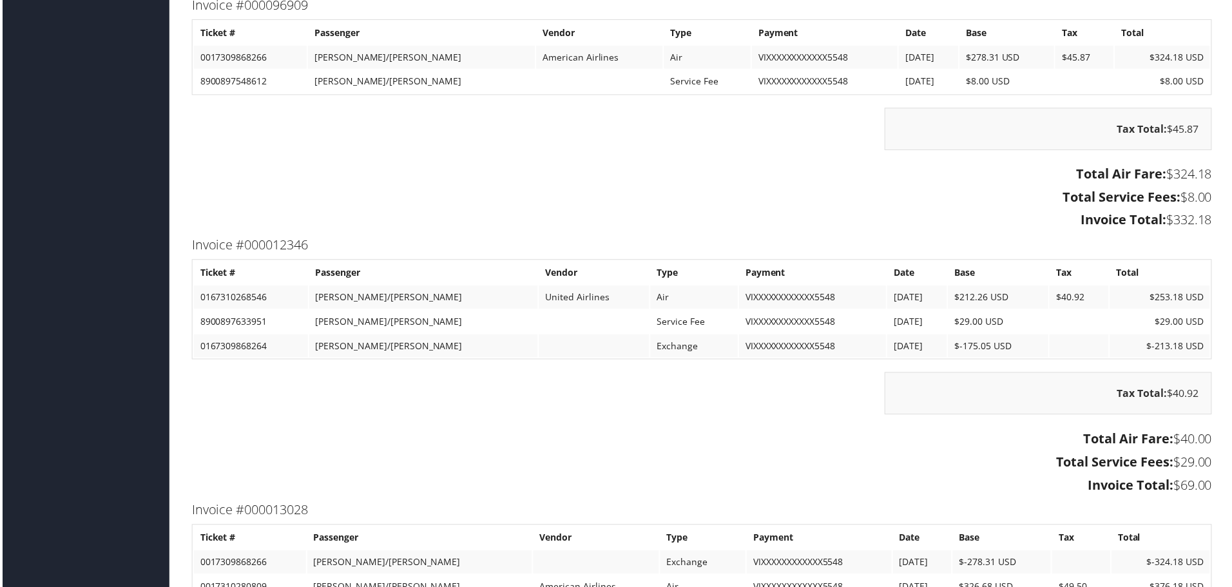
click at [391, 442] on h3 "Total Air Fare: $40.00" at bounding box center [702, 441] width 1025 height 18
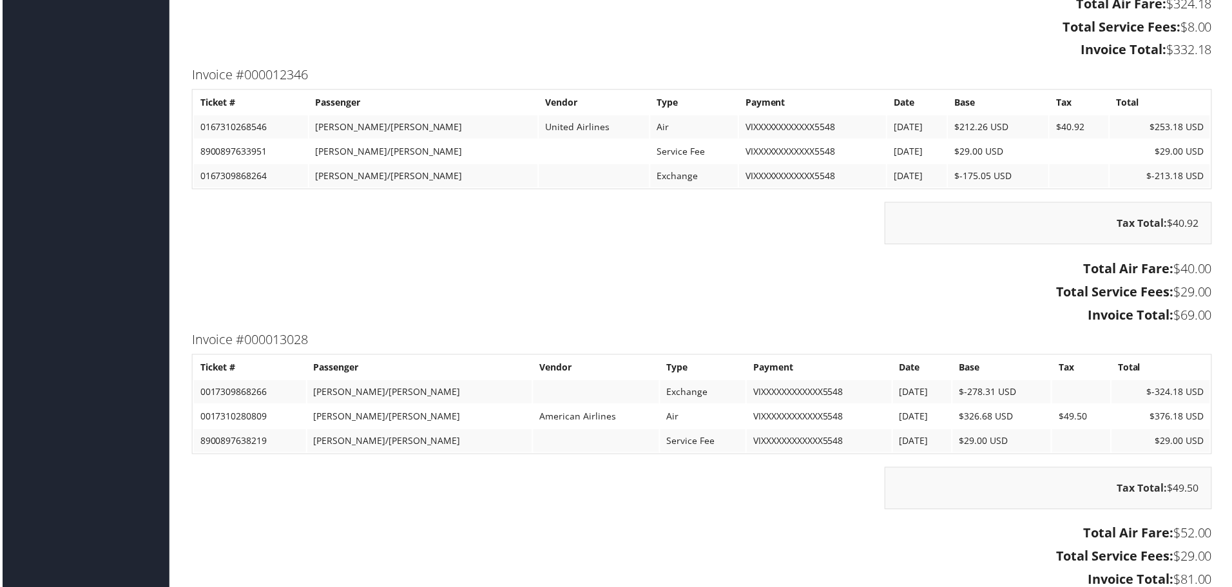
scroll to position [2449, 0]
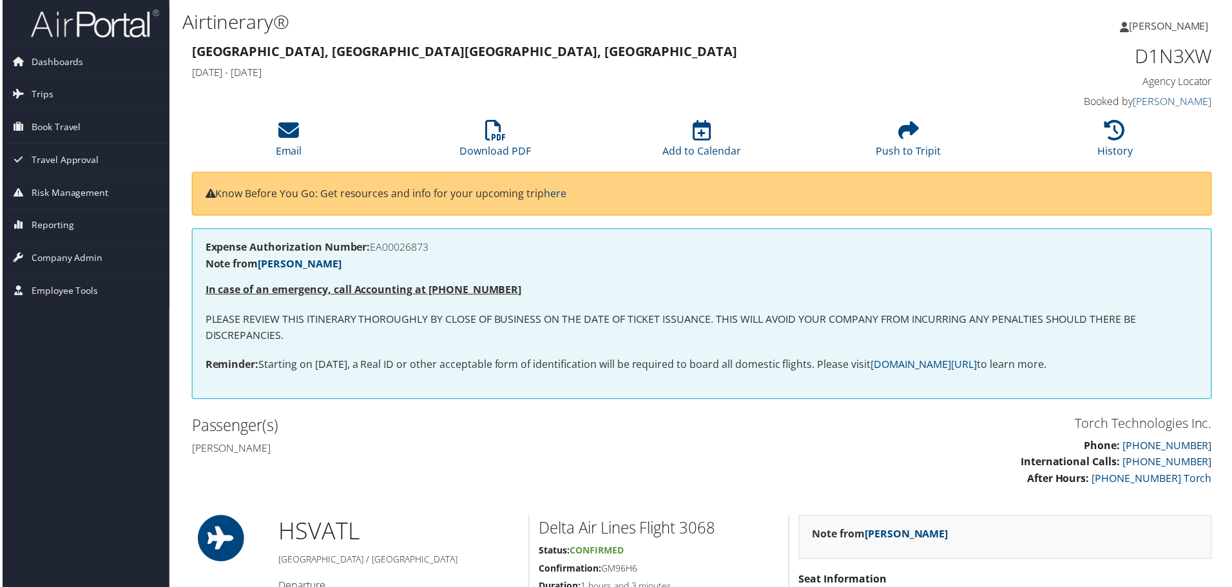
click at [318, 304] on div "Expense Authorization Number: EA00026873 Note from Hemant Sharma In case of an …" at bounding box center [702, 314] width 1025 height 171
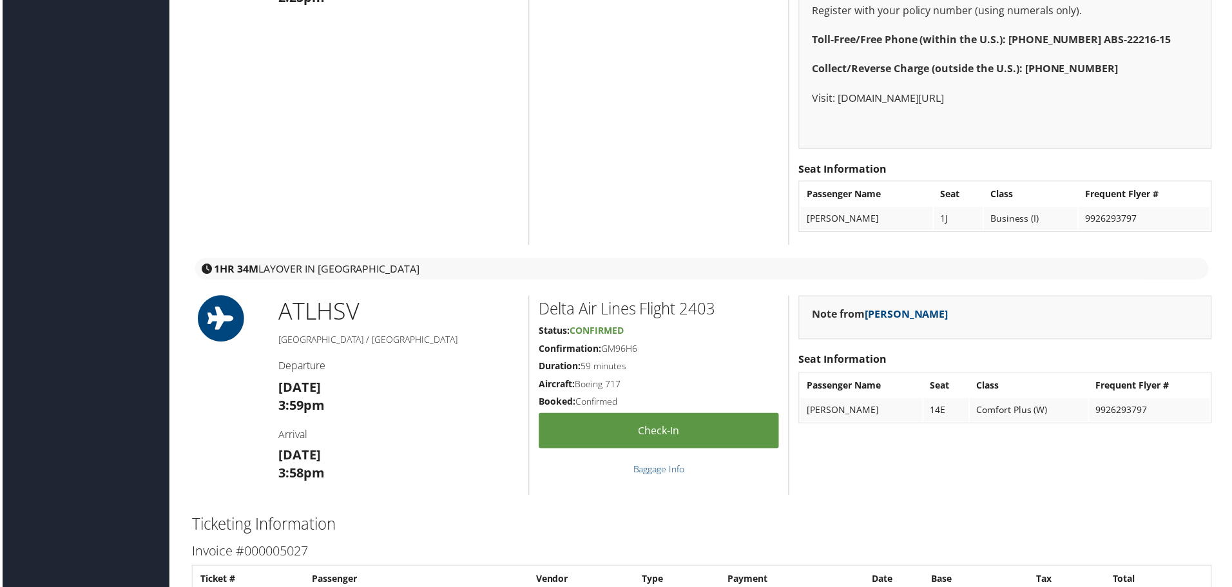
scroll to position [1805, 0]
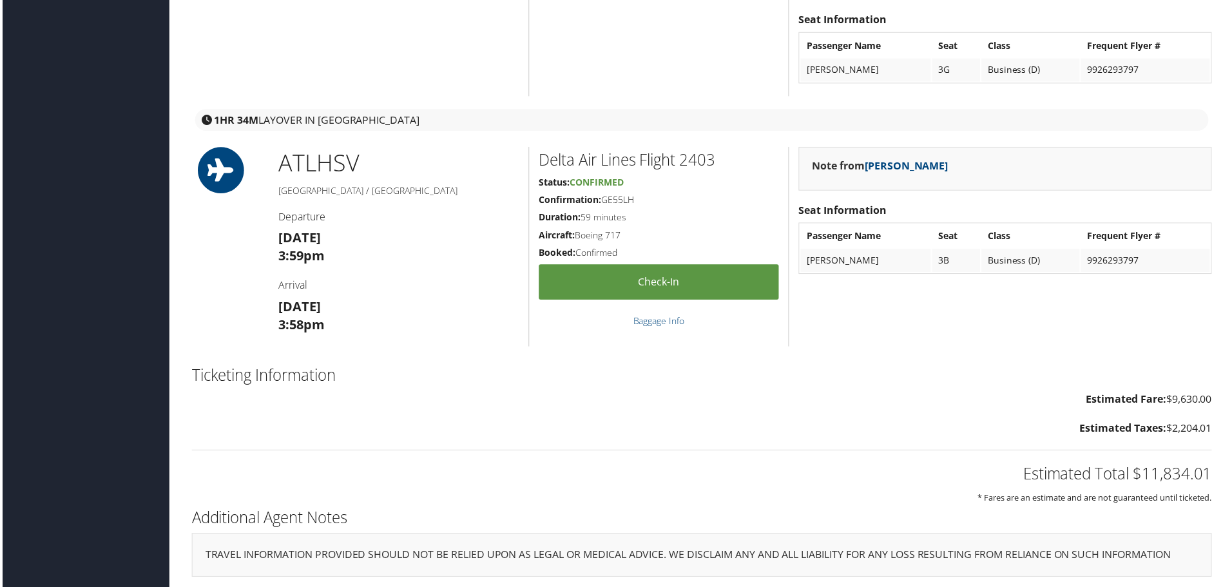
scroll to position [1702, 0]
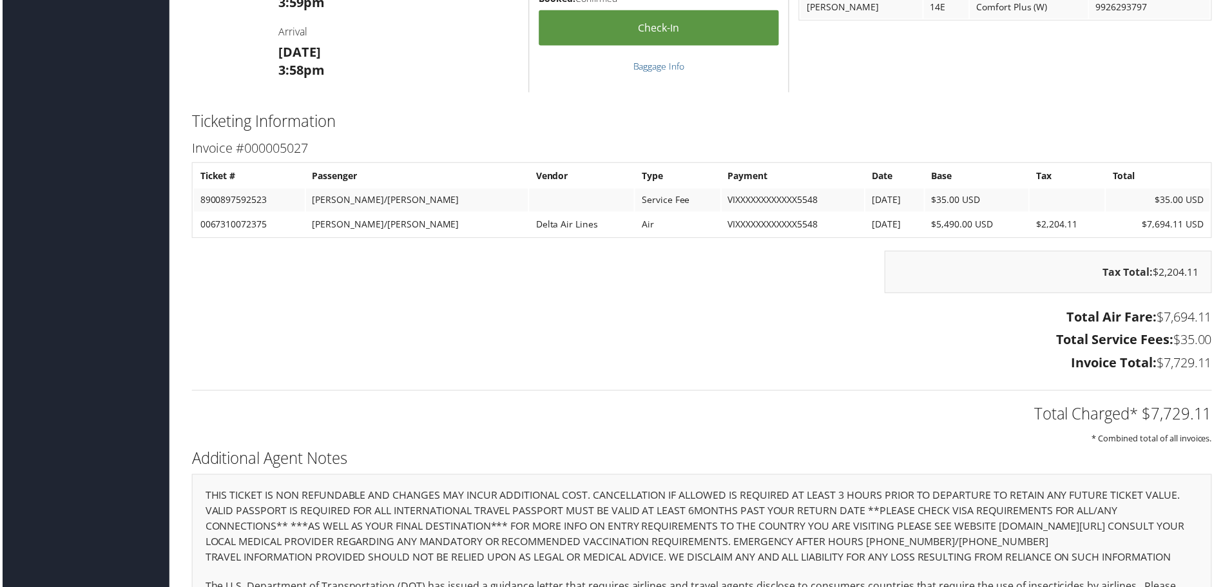
scroll to position [1998, 0]
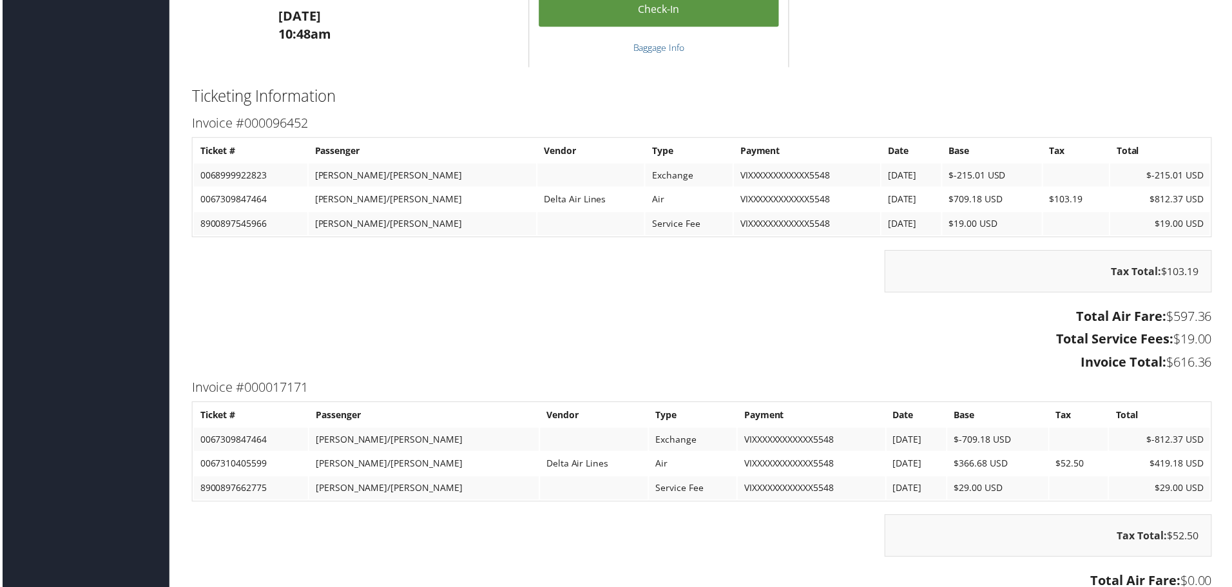
scroll to position [1648, 0]
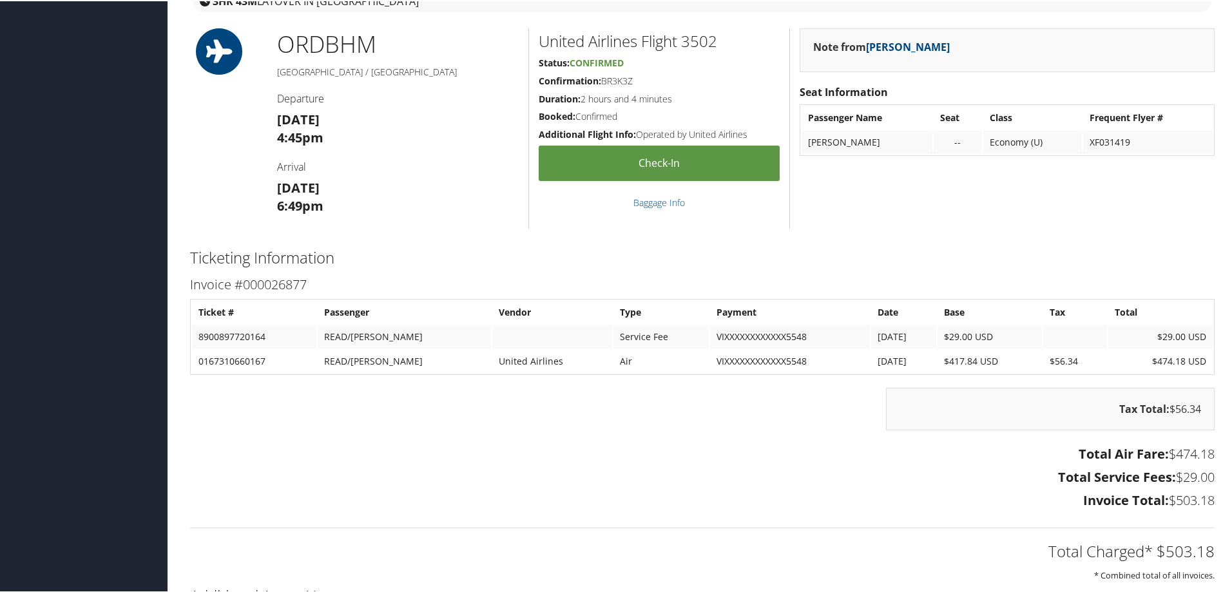
scroll to position [1140, 0]
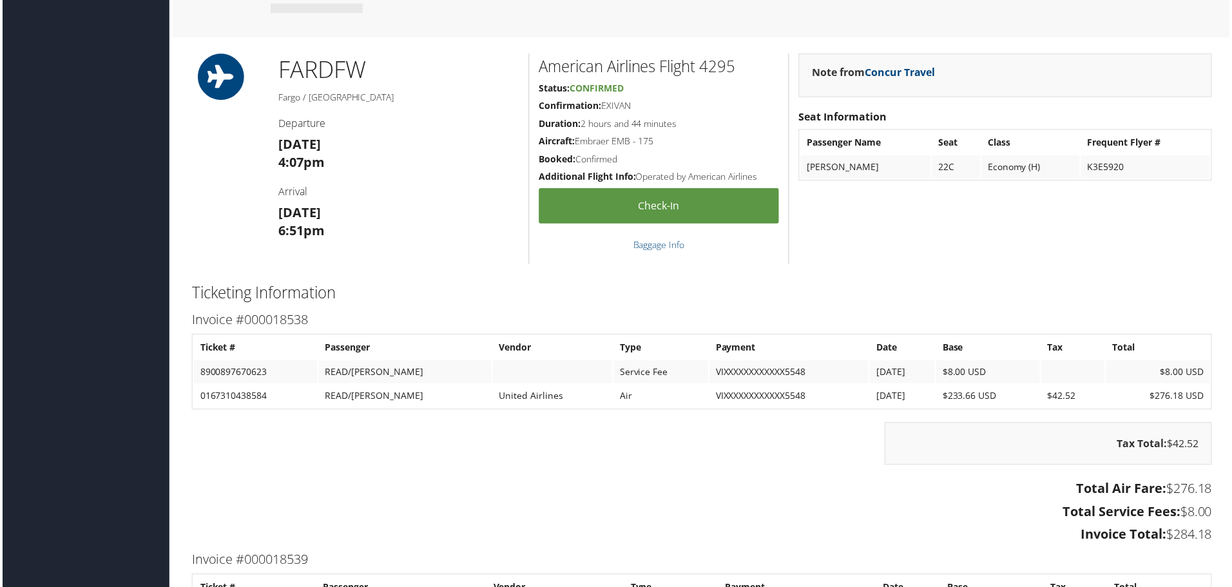
scroll to position [1354, 0]
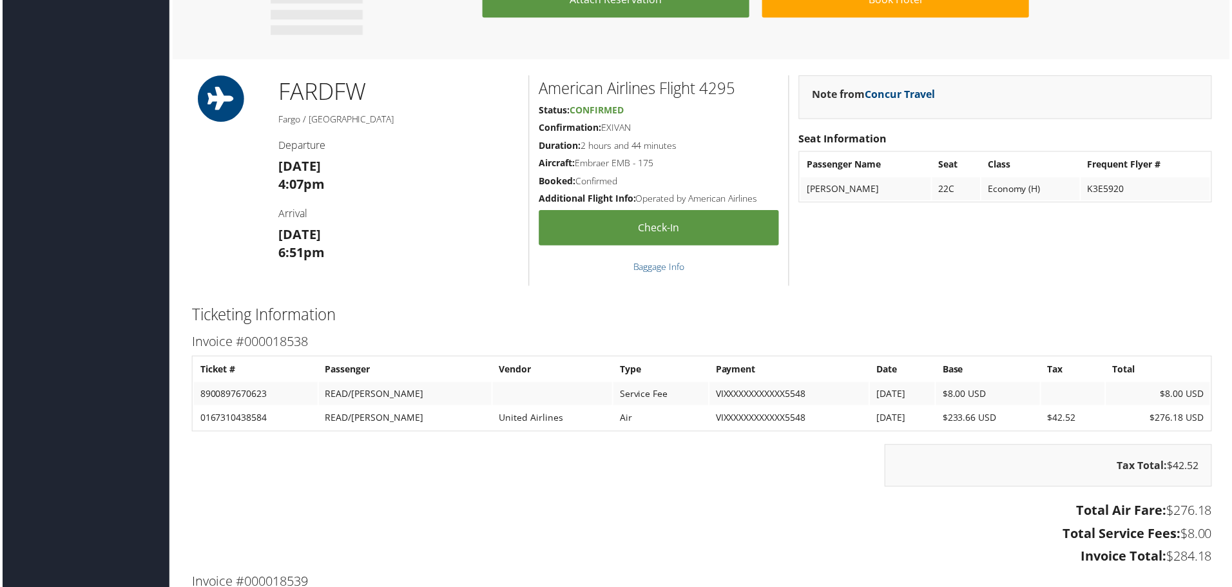
click at [628, 331] on div "Invoice #000018538 Ticket # Passenger Vendor Type Payment Date Base Tax Total 8…" at bounding box center [702, 451] width 1044 height 241
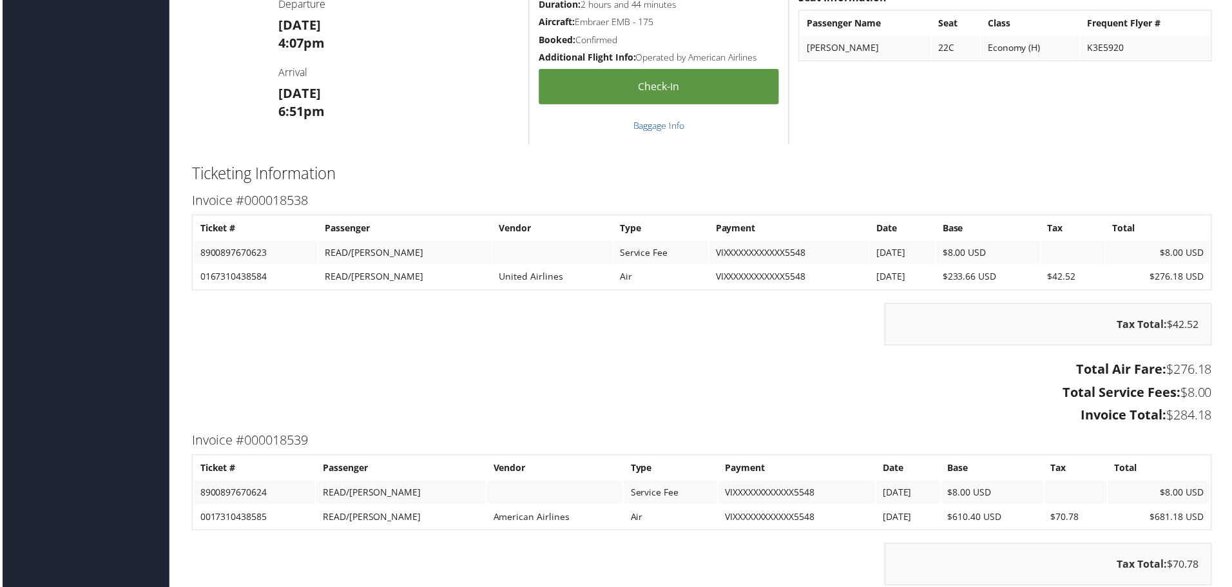
scroll to position [1805, 0]
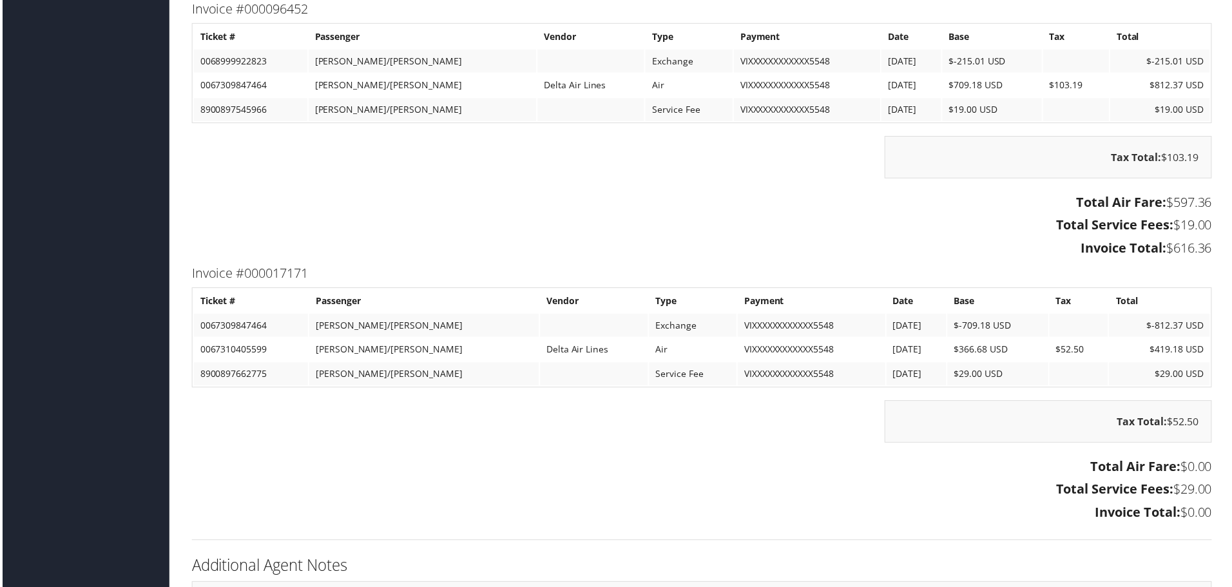
scroll to position [1676, 0]
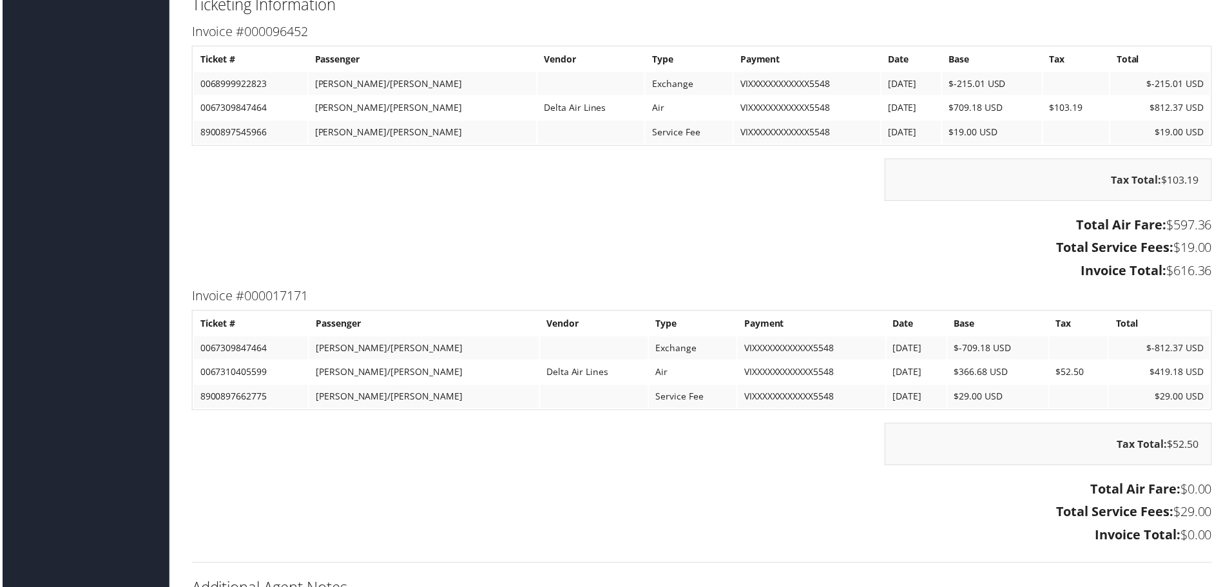
click at [416, 228] on h3 "Total Air Fare: $597.36" at bounding box center [702, 226] width 1025 height 18
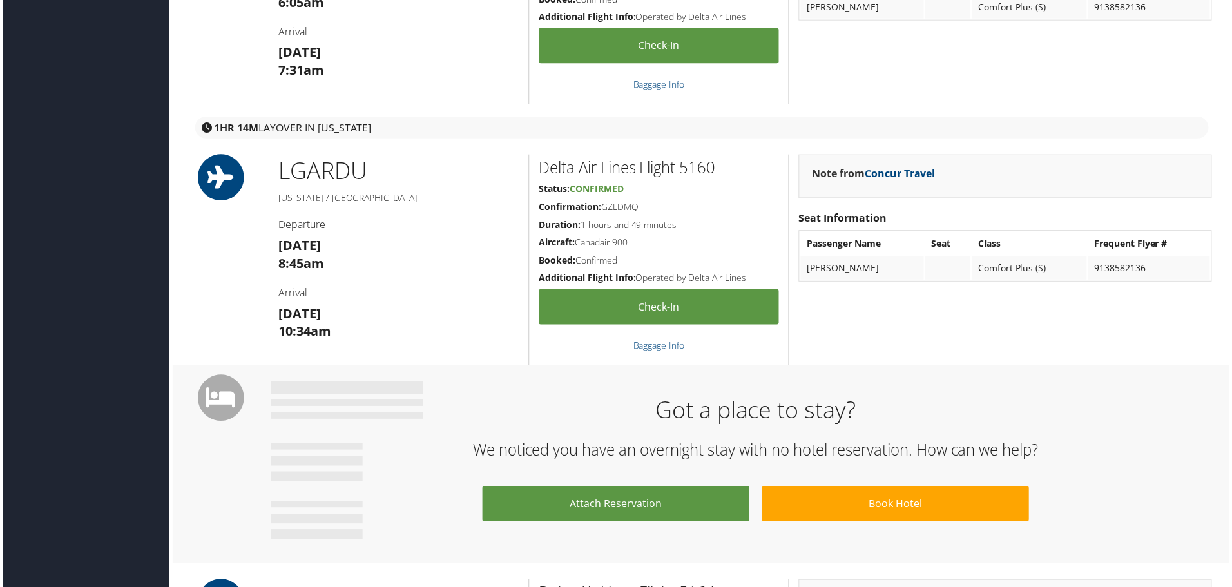
scroll to position [580, 0]
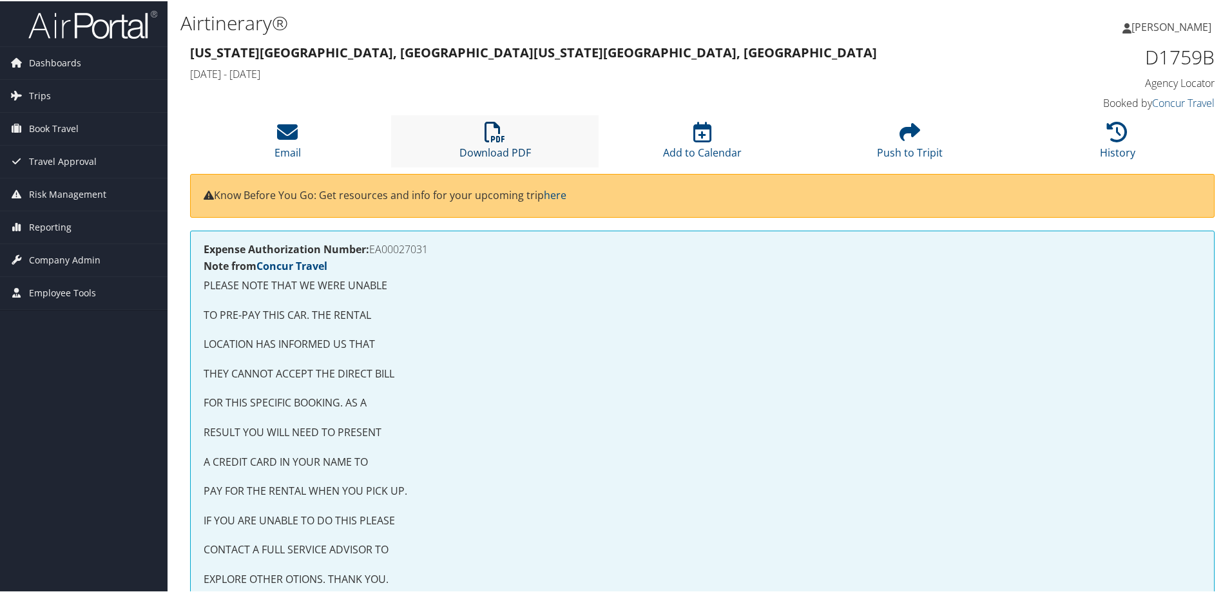
click at [497, 135] on icon at bounding box center [495, 131] width 21 height 21
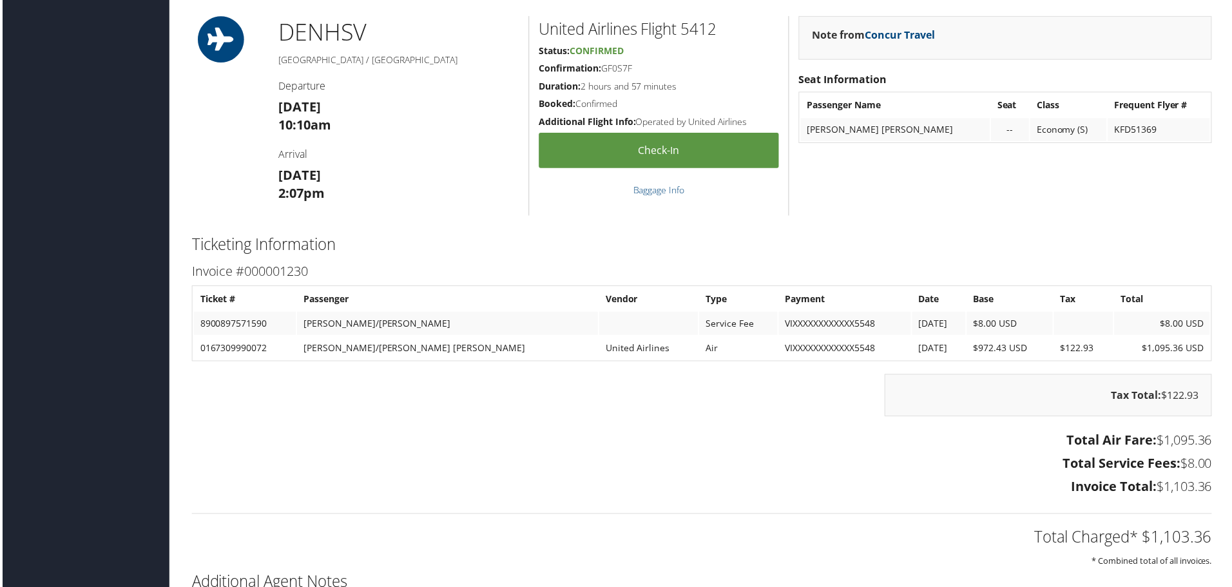
scroll to position [1571, 0]
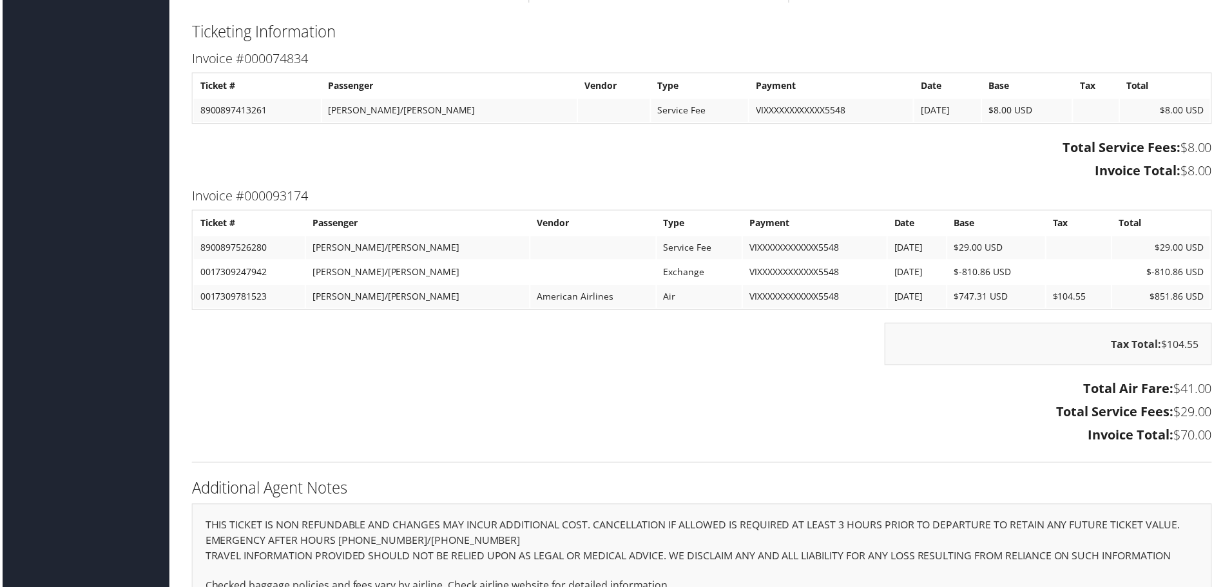
scroll to position [2043, 0]
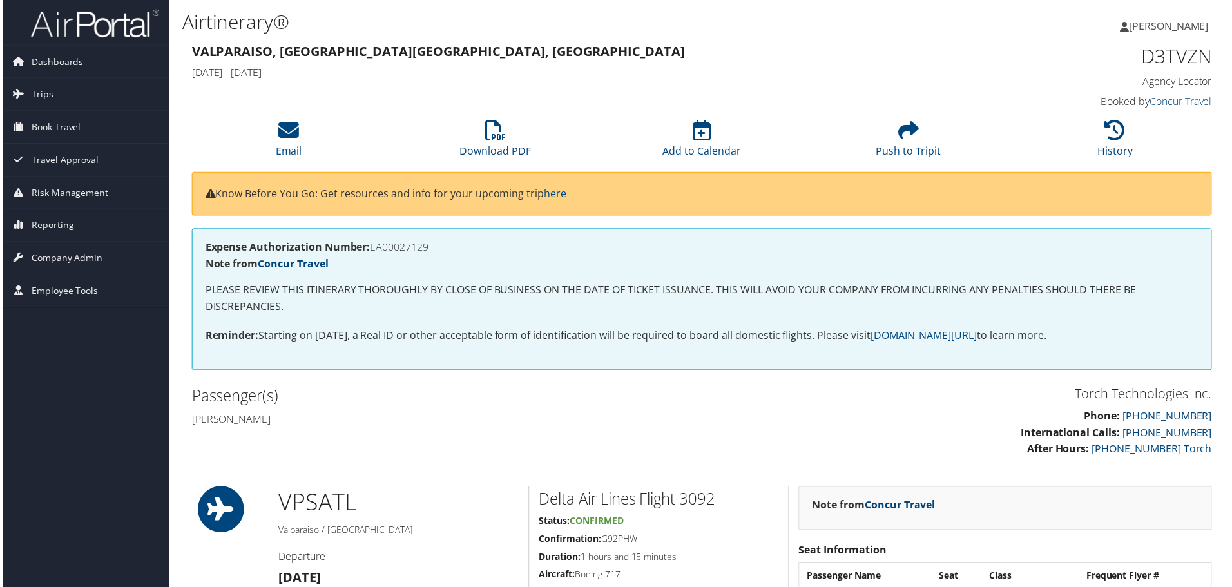
click at [433, 423] on h4 "Neal matthew Riemer" at bounding box center [441, 421] width 503 height 14
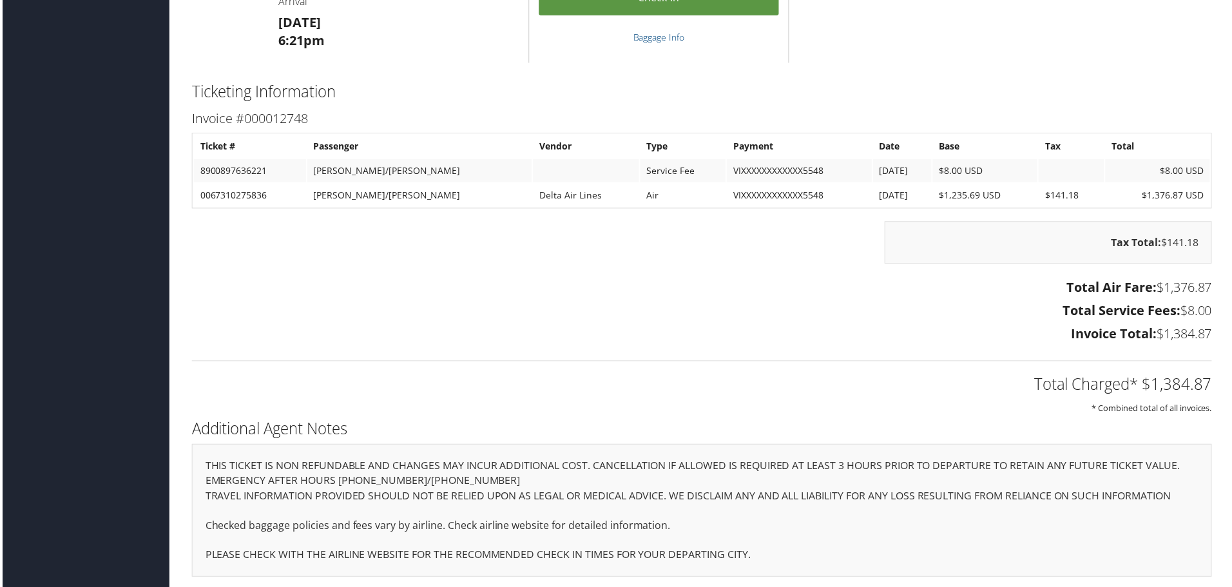
scroll to position [1792, 0]
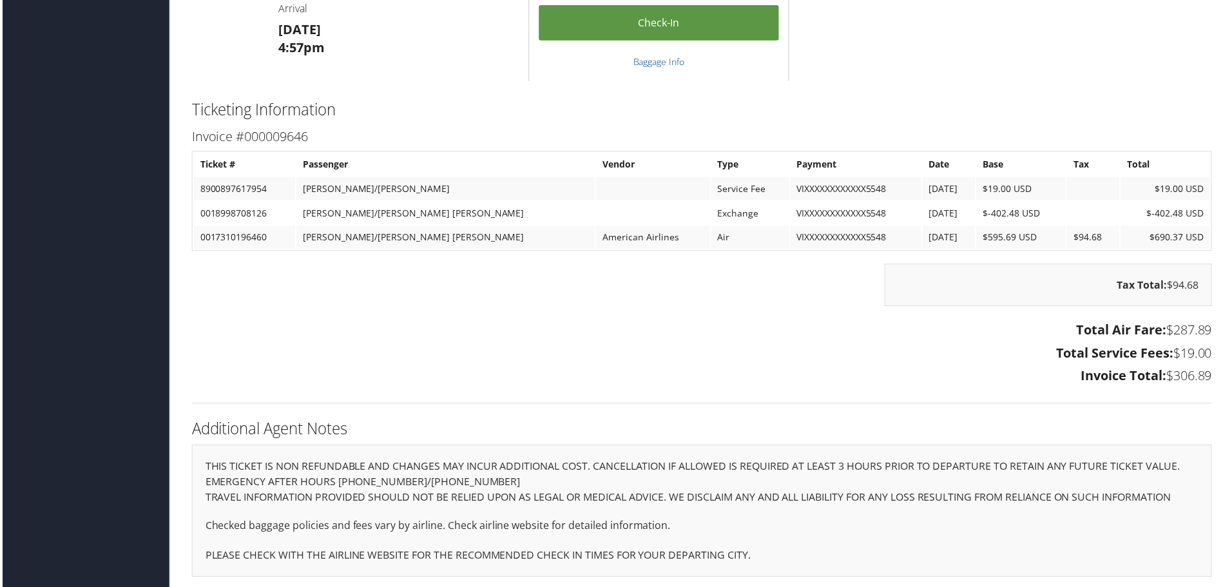
scroll to position [1542, 0]
drag, startPoint x: 763, startPoint y: 61, endPoint x: 775, endPoint y: 58, distance: 13.1
click at [763, 59] on h5 "Baggage Info" at bounding box center [659, 61] width 241 height 13
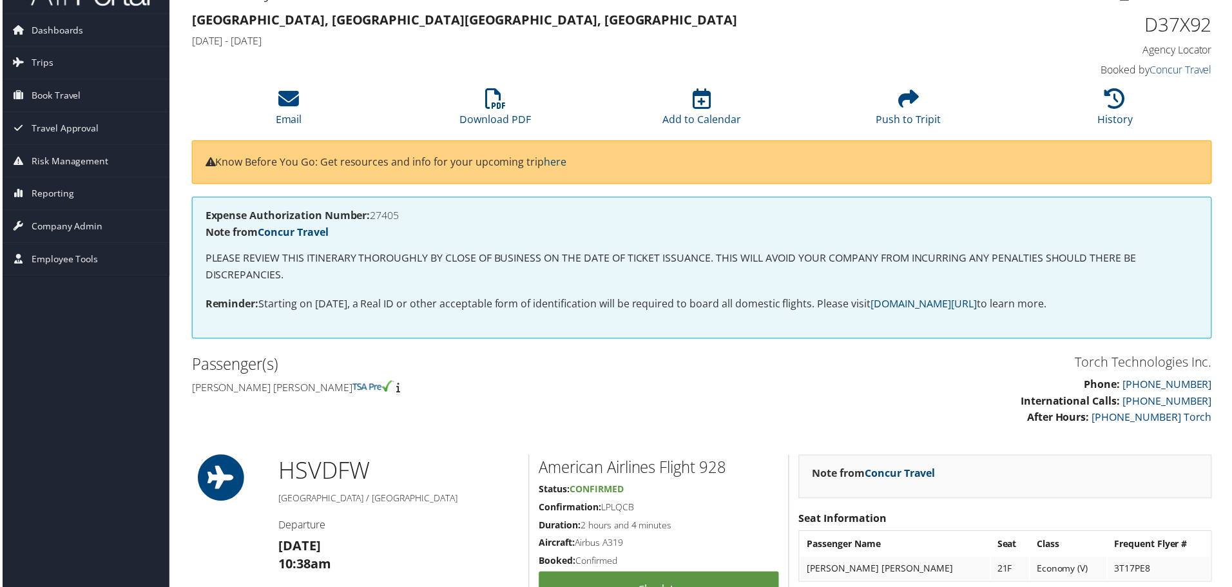
scroll to position [0, 0]
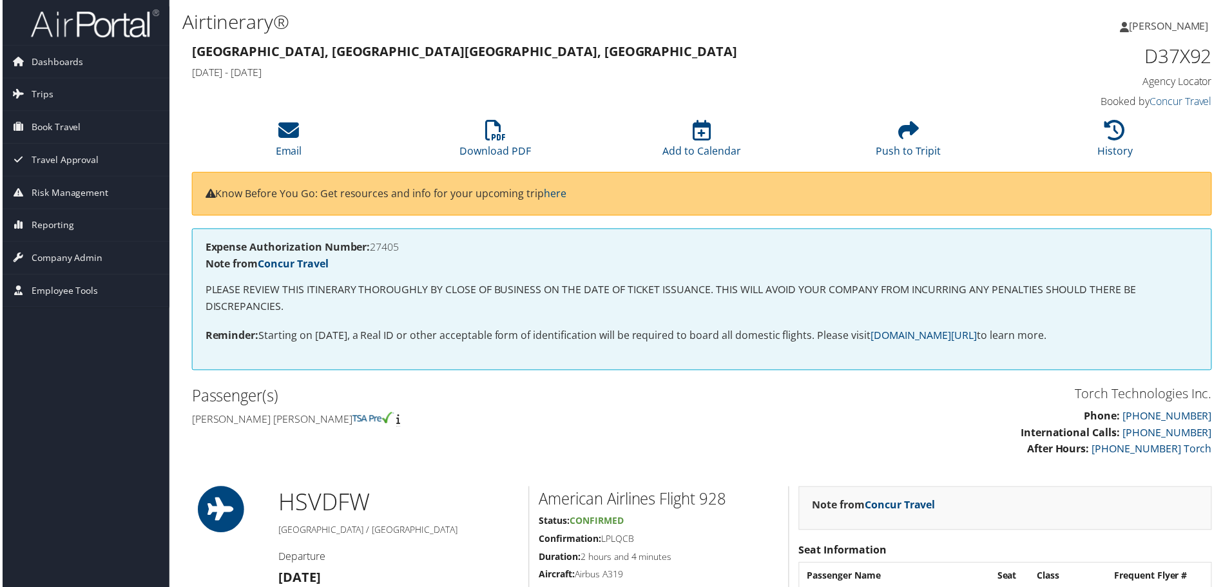
click at [512, 409] on div "Passenger(s) George william scott Robertson" at bounding box center [441, 409] width 522 height 48
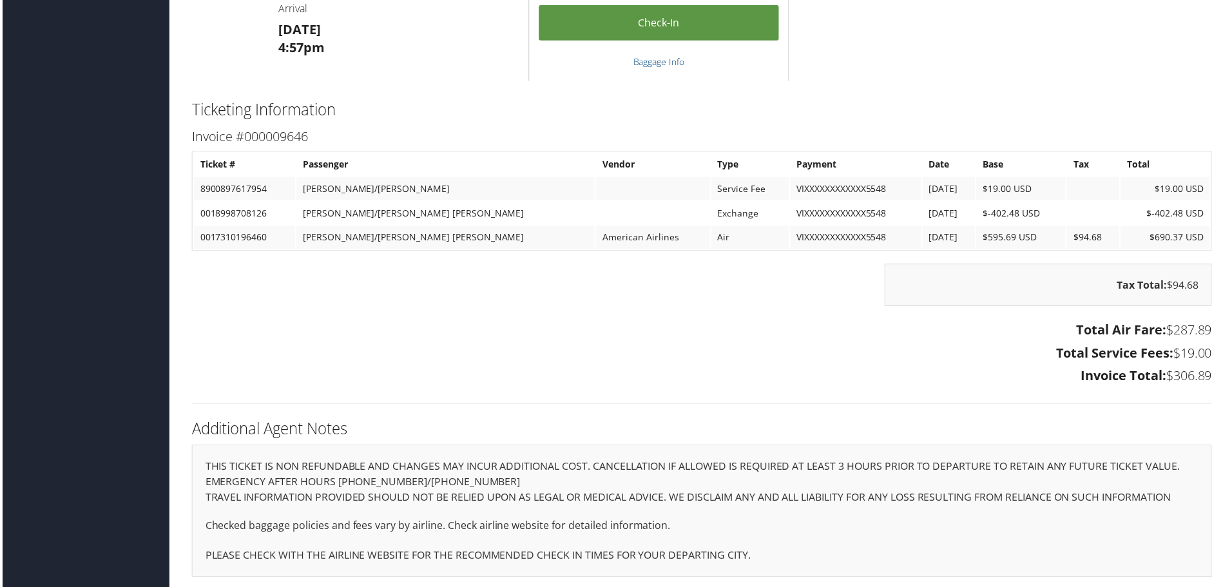
scroll to position [1478, 0]
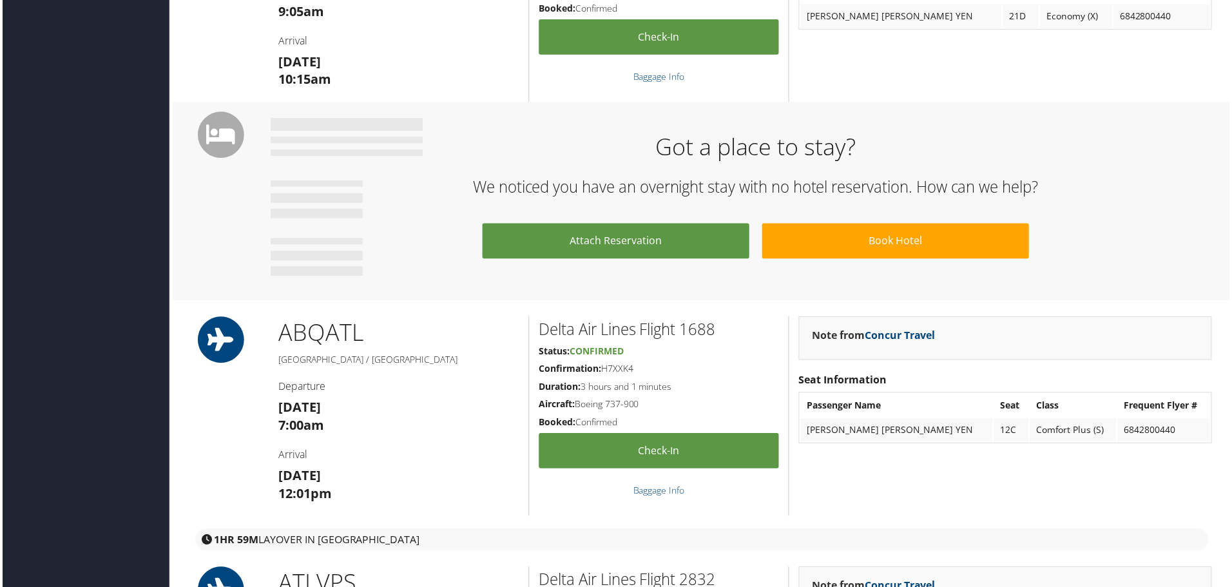
scroll to position [1289, 0]
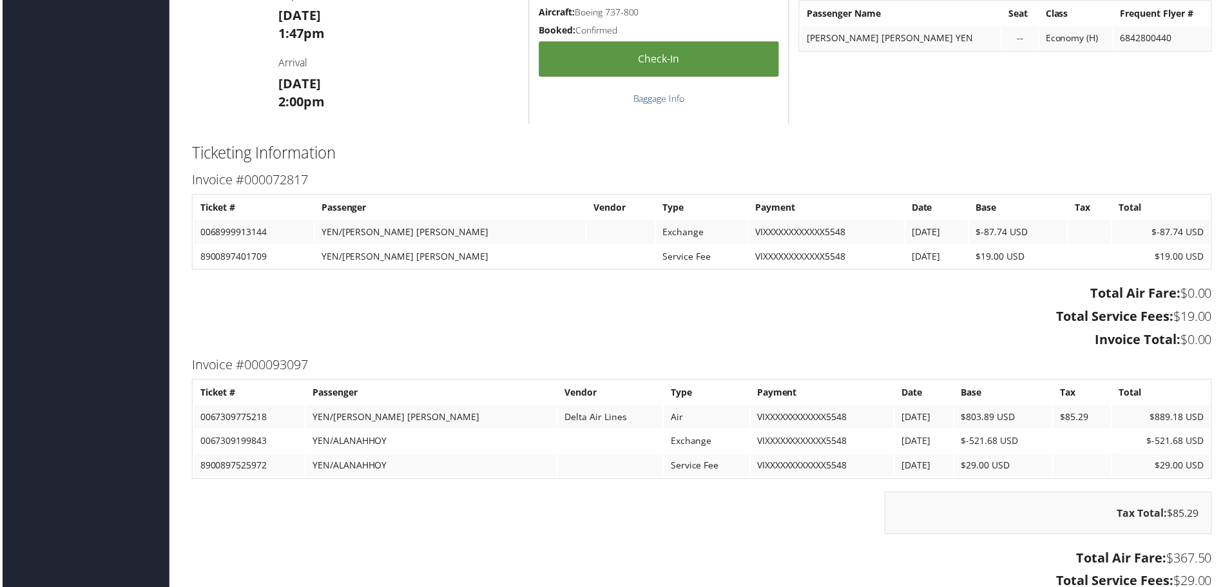
scroll to position [1611, 0]
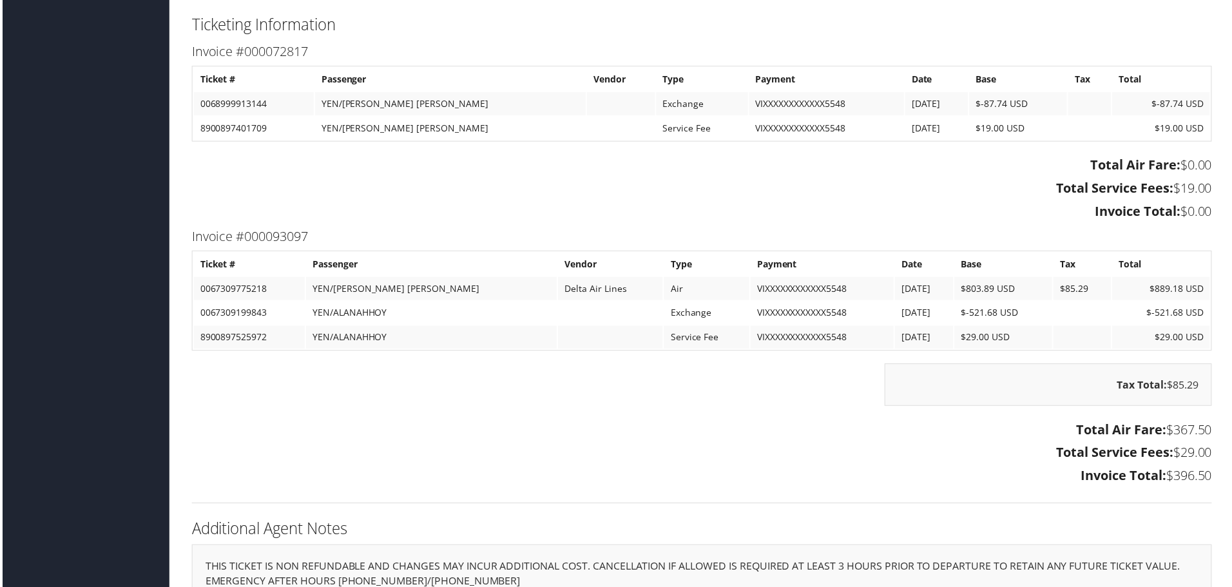
click at [510, 184] on h3 "Total Service Fees: $19.00" at bounding box center [702, 189] width 1025 height 18
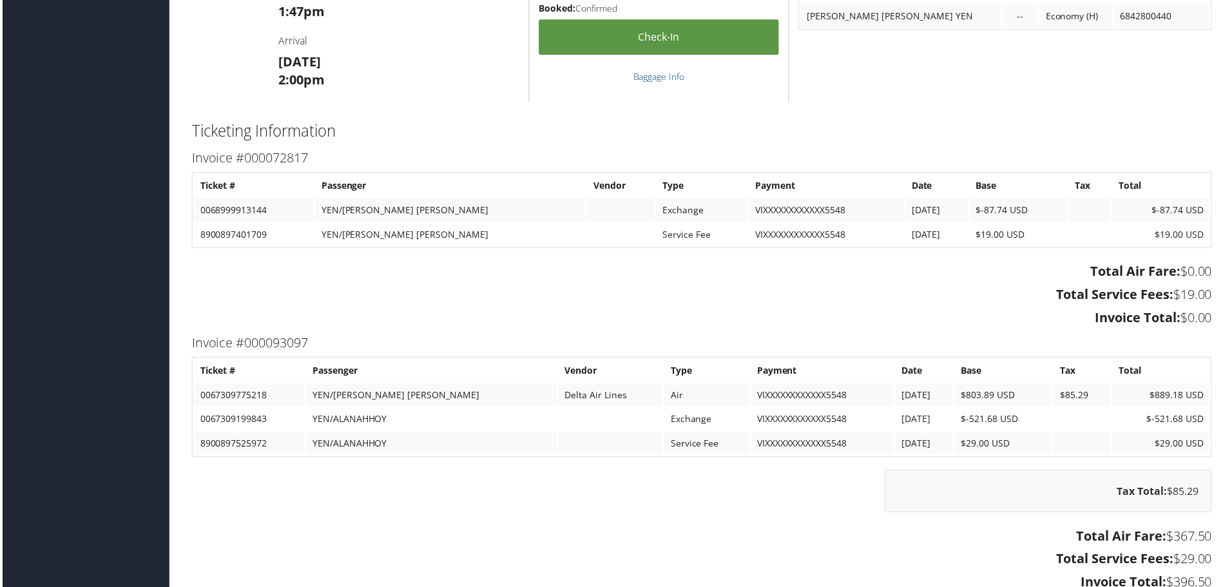
scroll to position [1483, 0]
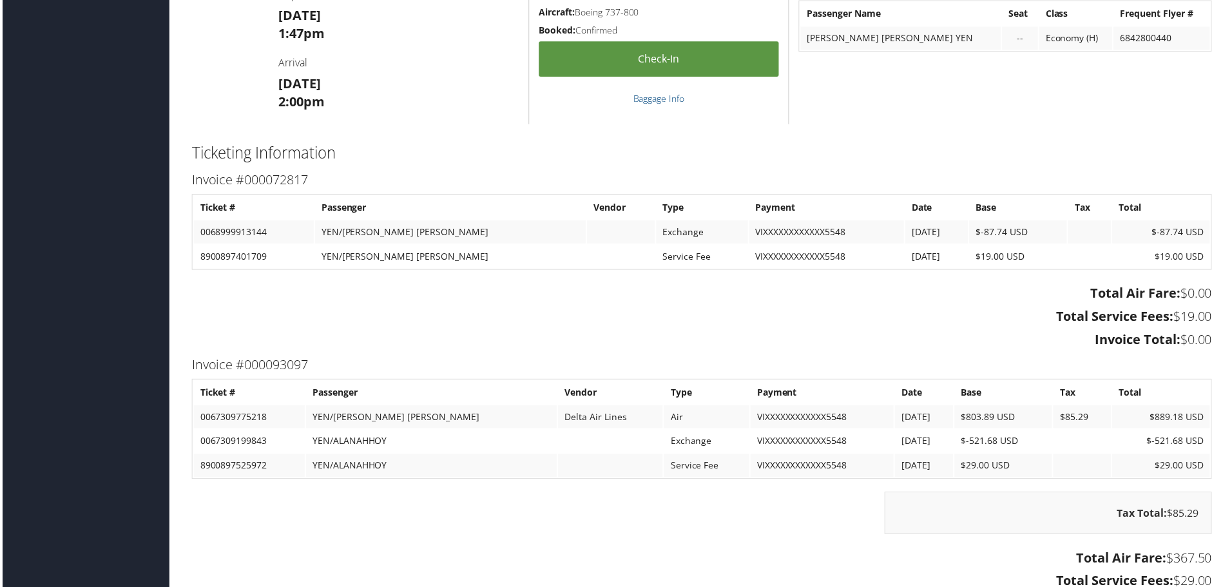
click at [824, 286] on h3 "Total Air Fare: $0.00" at bounding box center [702, 295] width 1025 height 18
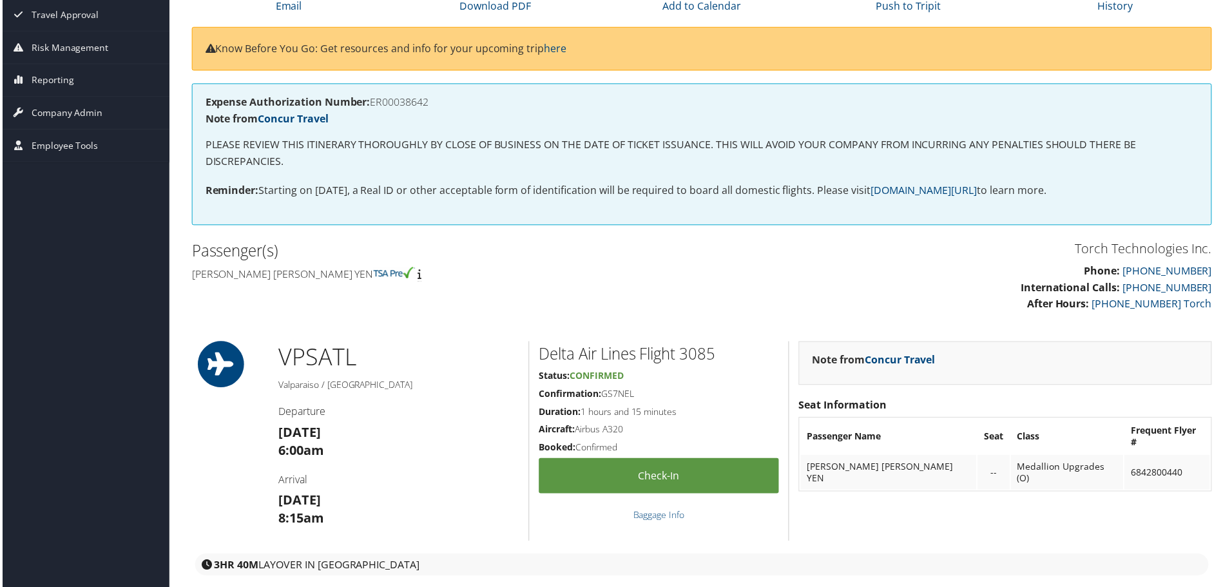
scroll to position [0, 0]
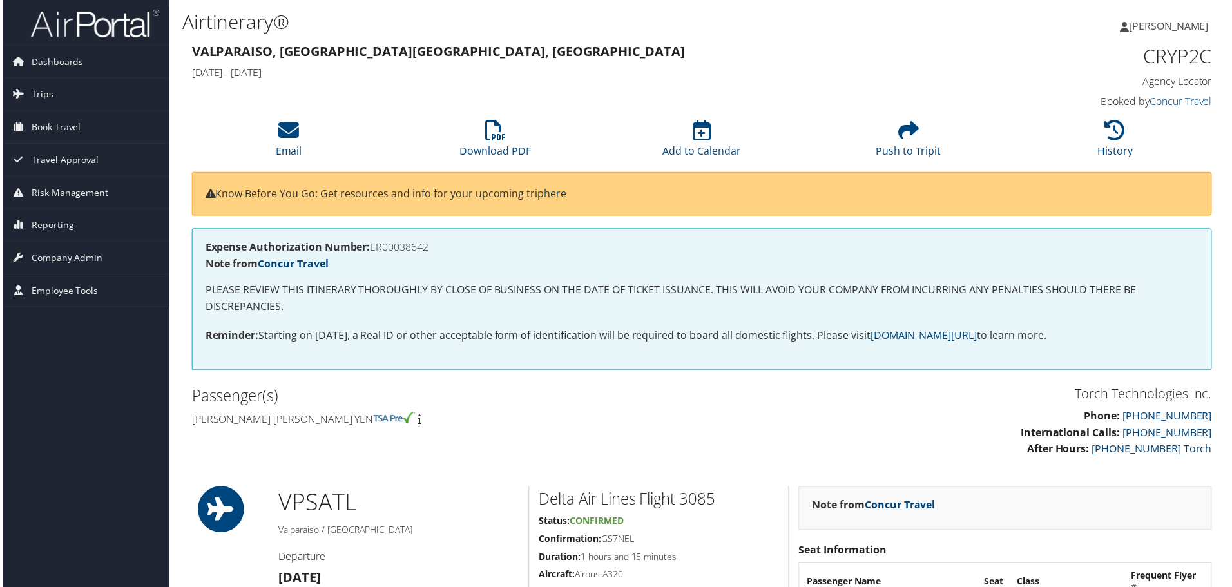
click at [780, 429] on p "Phone: [PHONE_NUMBER] International Calls: [PHONE_NUMBER] After Hours: [PHONE_N…" at bounding box center [963, 435] width 503 height 50
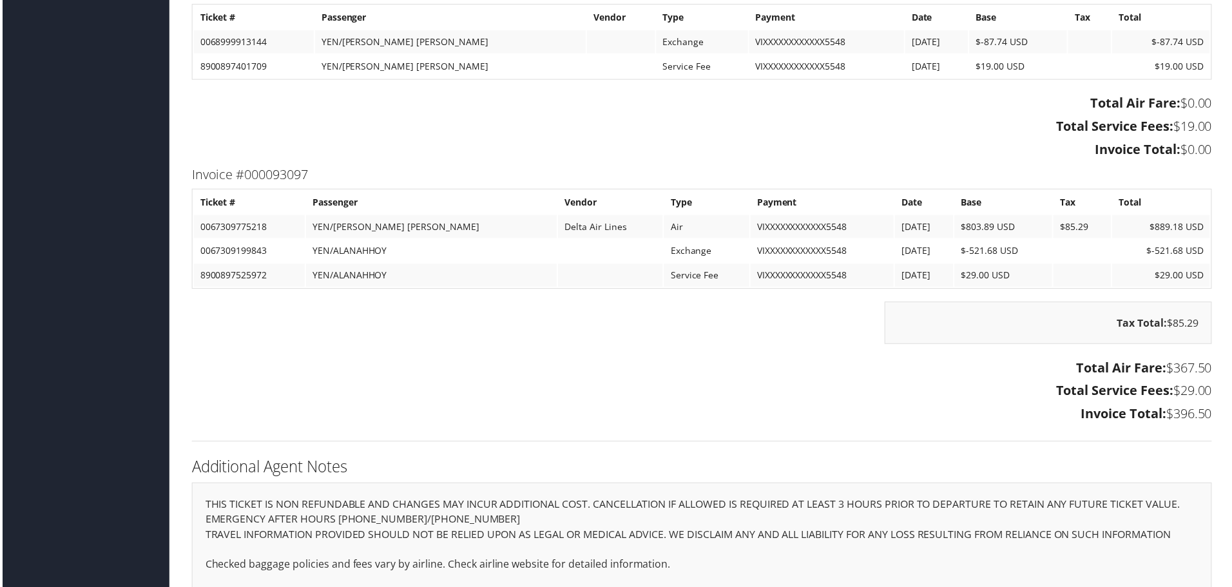
scroll to position [1676, 0]
click at [405, 131] on h3 "Total Service Fees: $19.00" at bounding box center [702, 125] width 1025 height 18
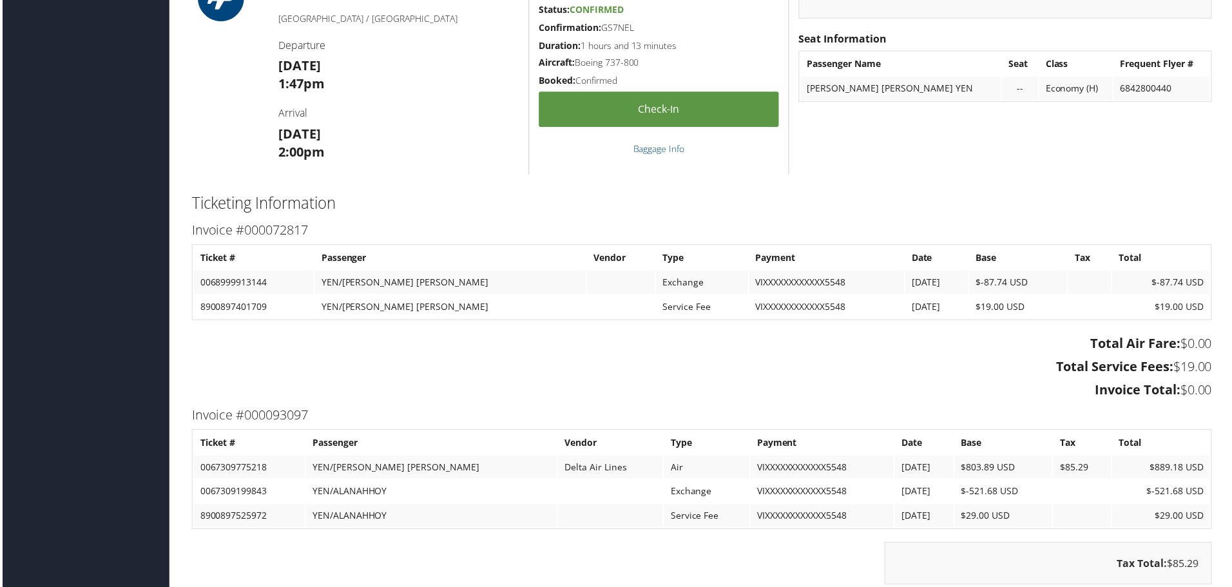
scroll to position [1354, 0]
